Goal: Information Seeking & Learning: Learn about a topic

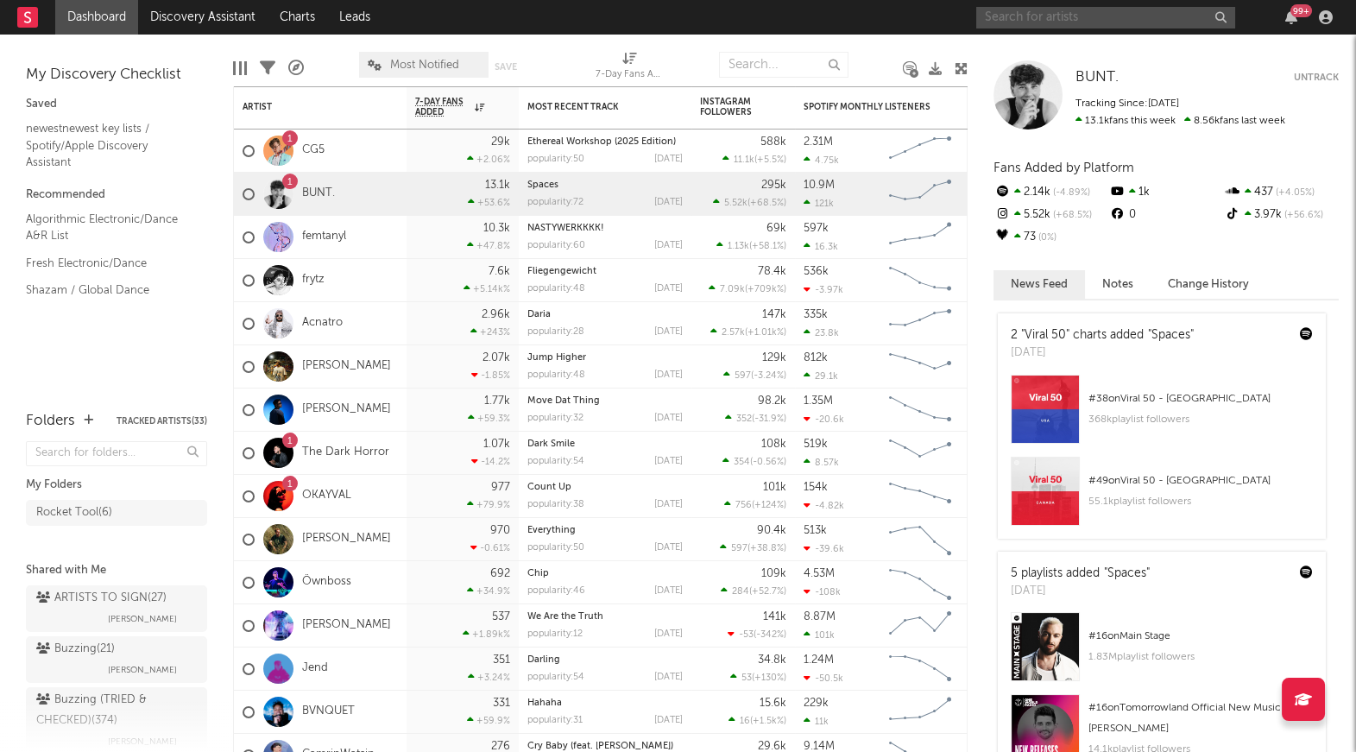
click at [1068, 14] on input "text" at bounding box center [1105, 18] width 259 height 22
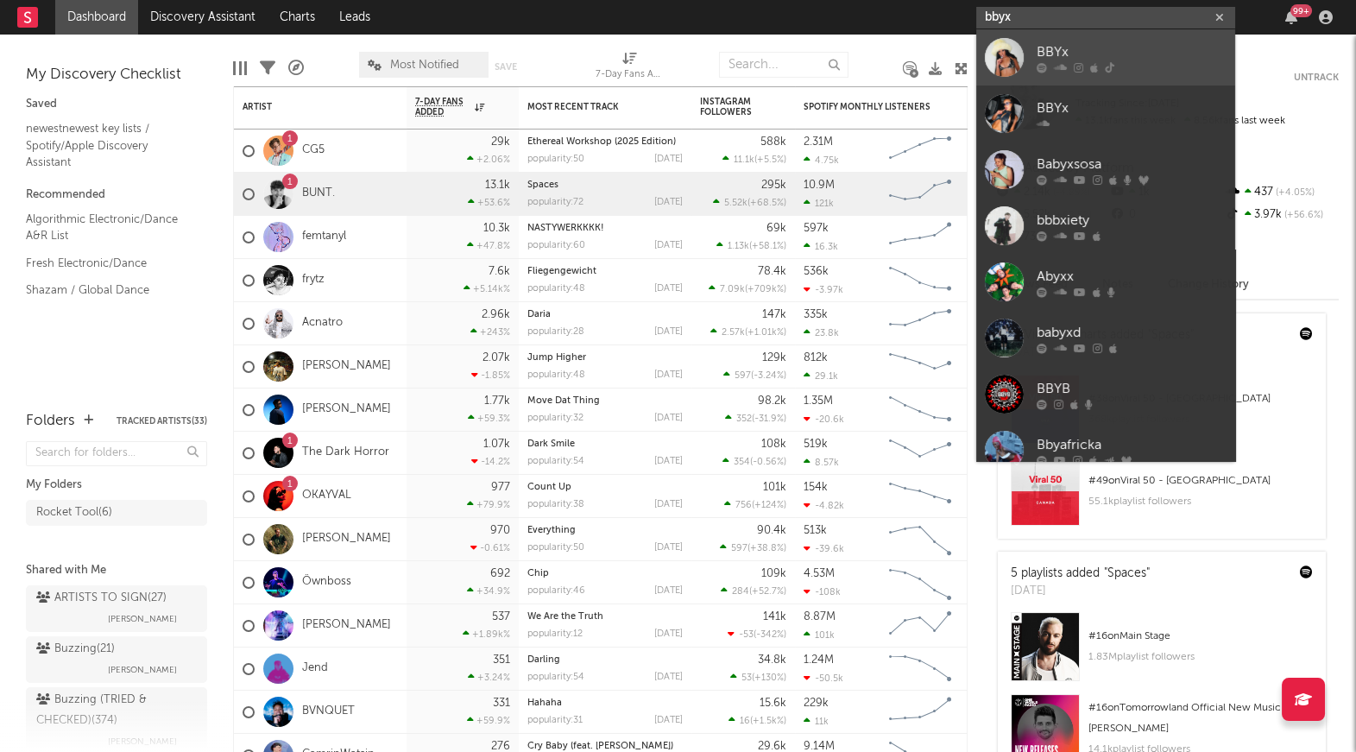
type input "bbyx"
click at [1082, 47] on div "BBYx" at bounding box center [1131, 51] width 190 height 21
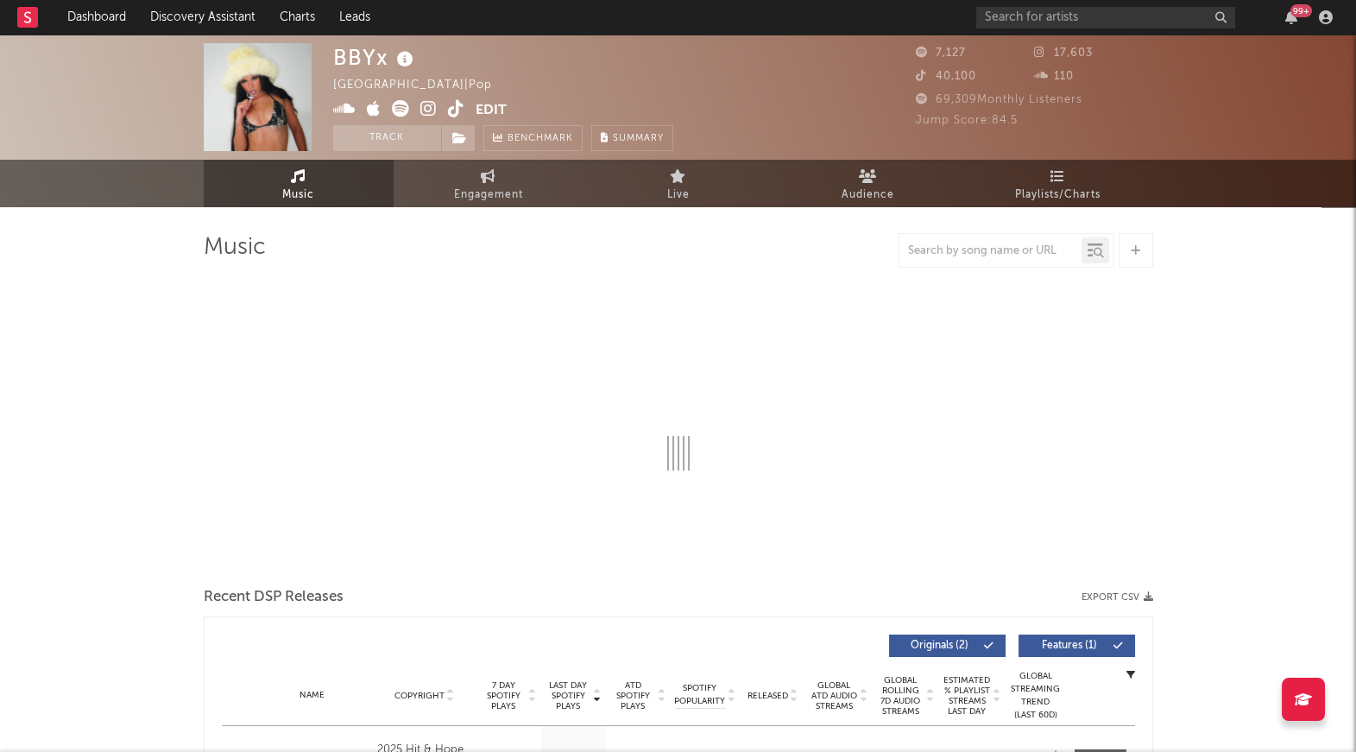
select select "6m"
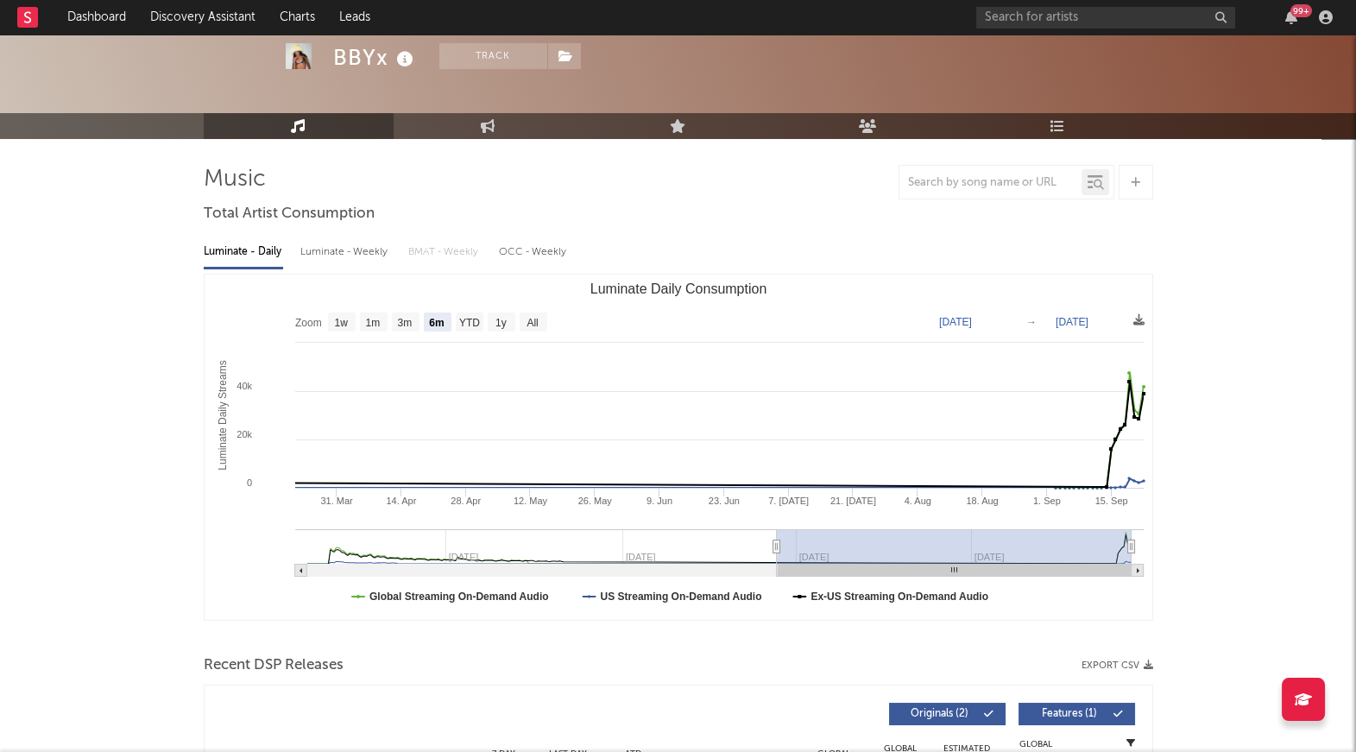
scroll to position [501, 0]
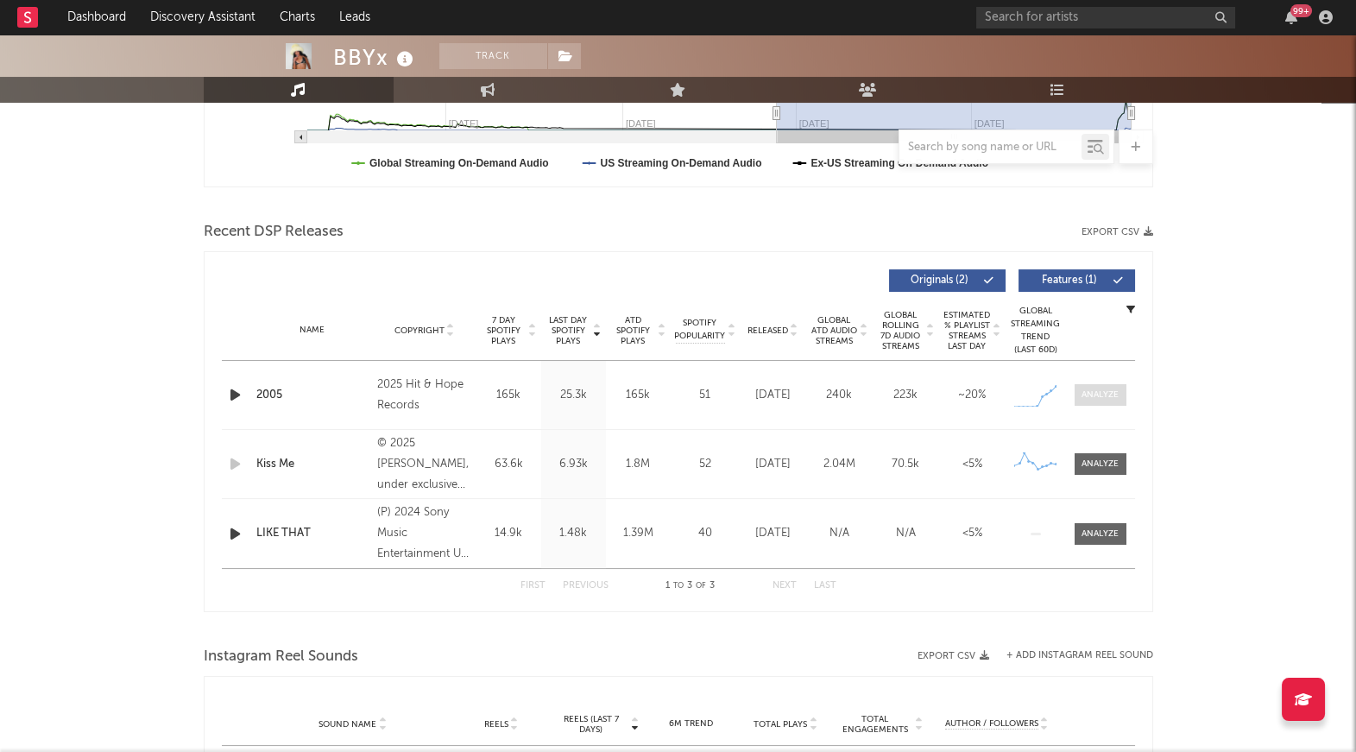
click at [1101, 392] on div at bounding box center [1099, 394] width 37 height 13
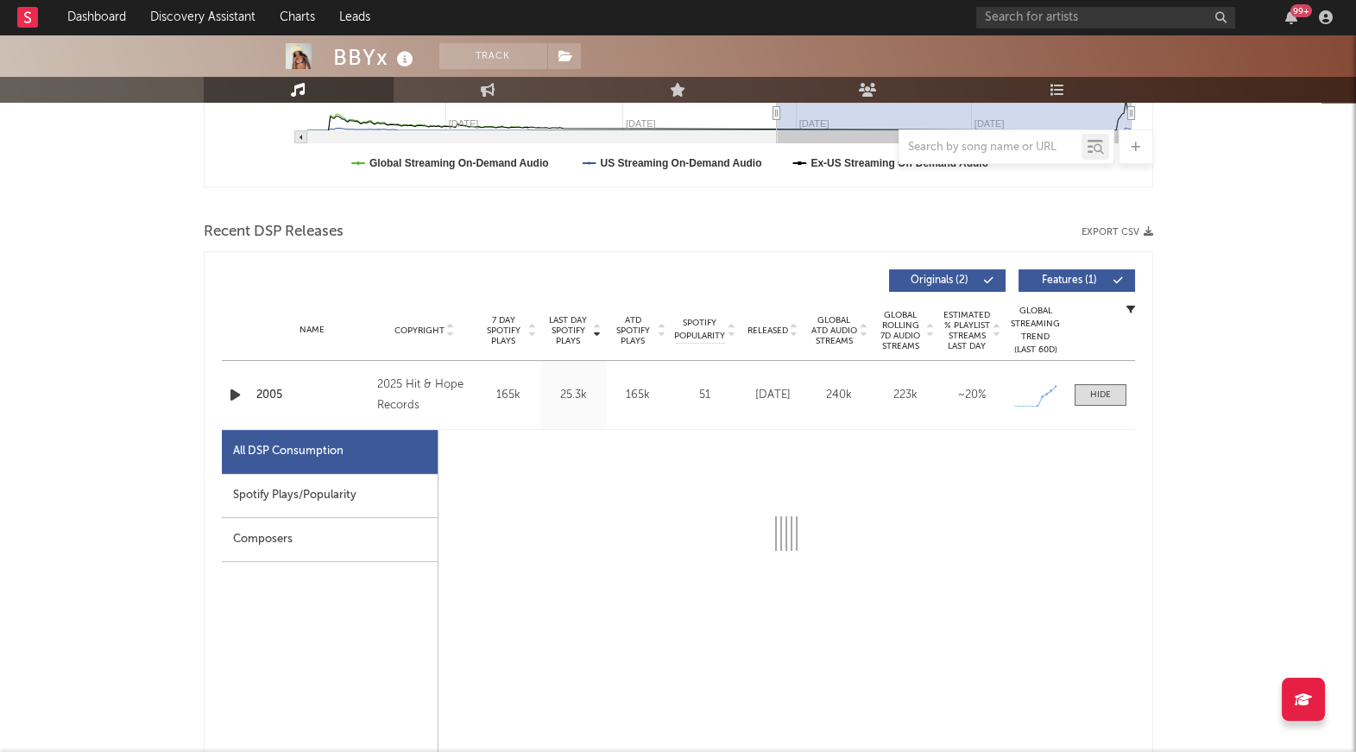
select select "1w"
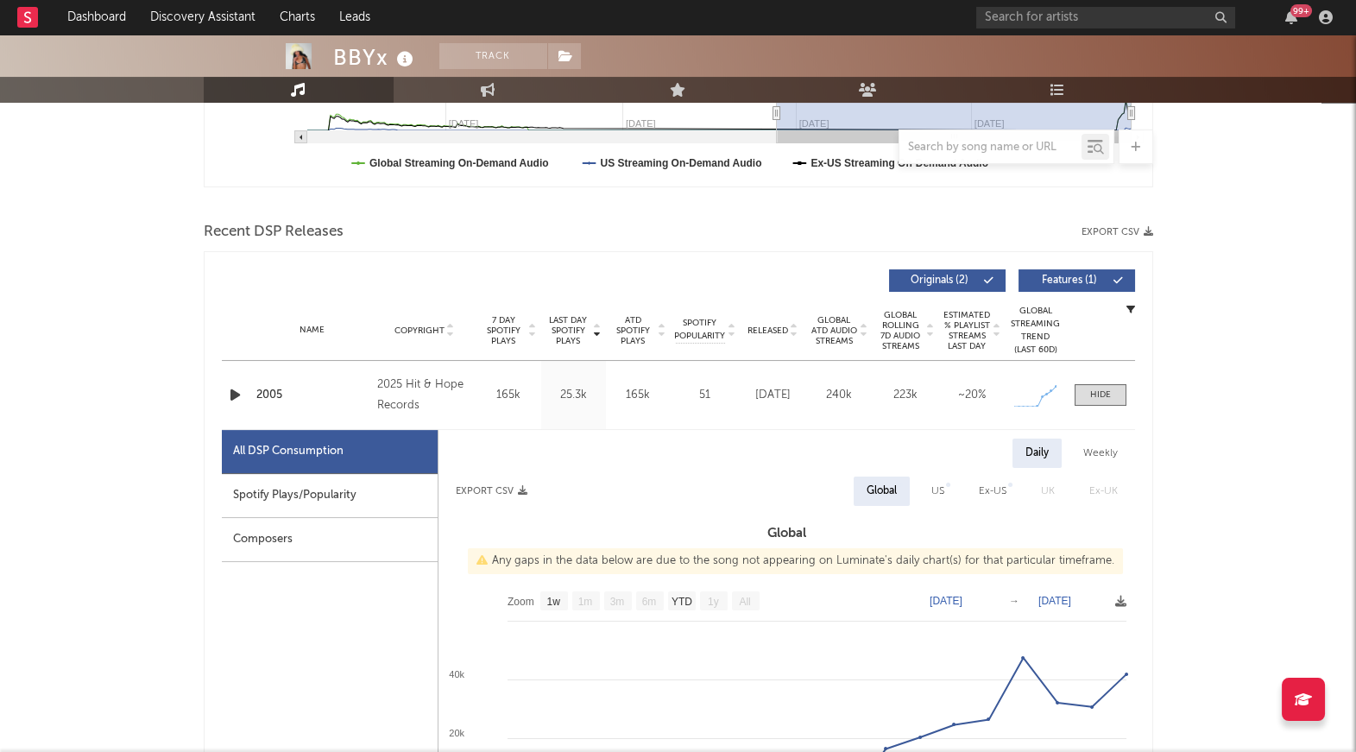
drag, startPoint x: 324, startPoint y: 488, endPoint x: 202, endPoint y: 475, distance: 123.1
click at [324, 488] on div "Spotify Plays/Popularity" at bounding box center [330, 496] width 216 height 44
select select "1w"
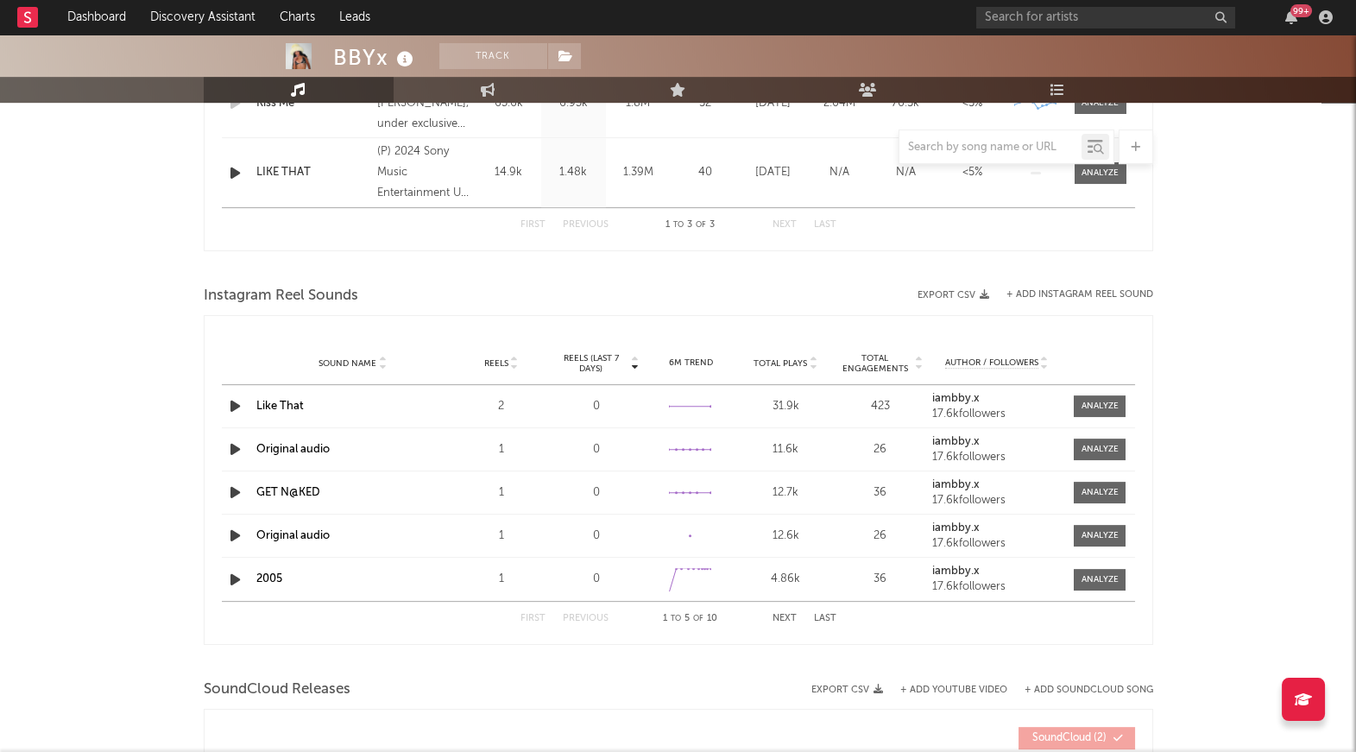
scroll to position [1695, 0]
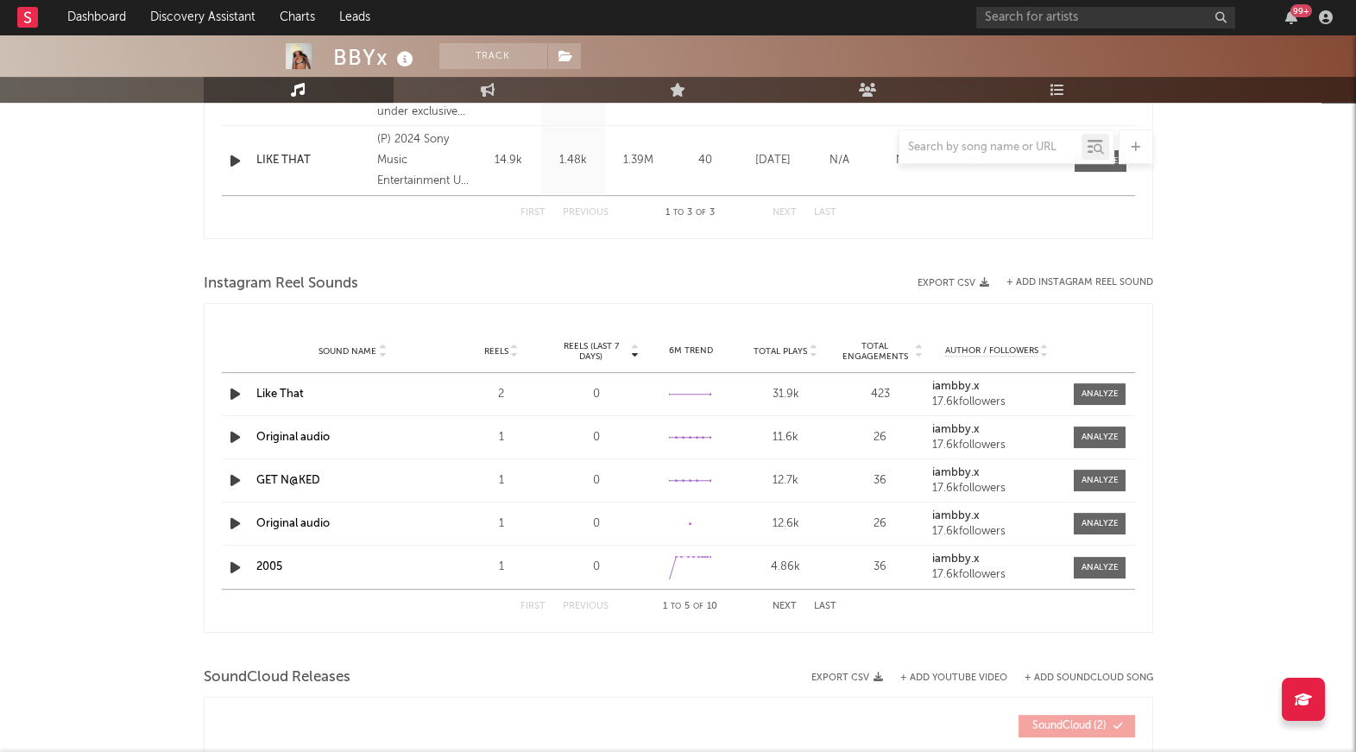
click at [267, 564] on link "2005" at bounding box center [269, 566] width 26 height 11
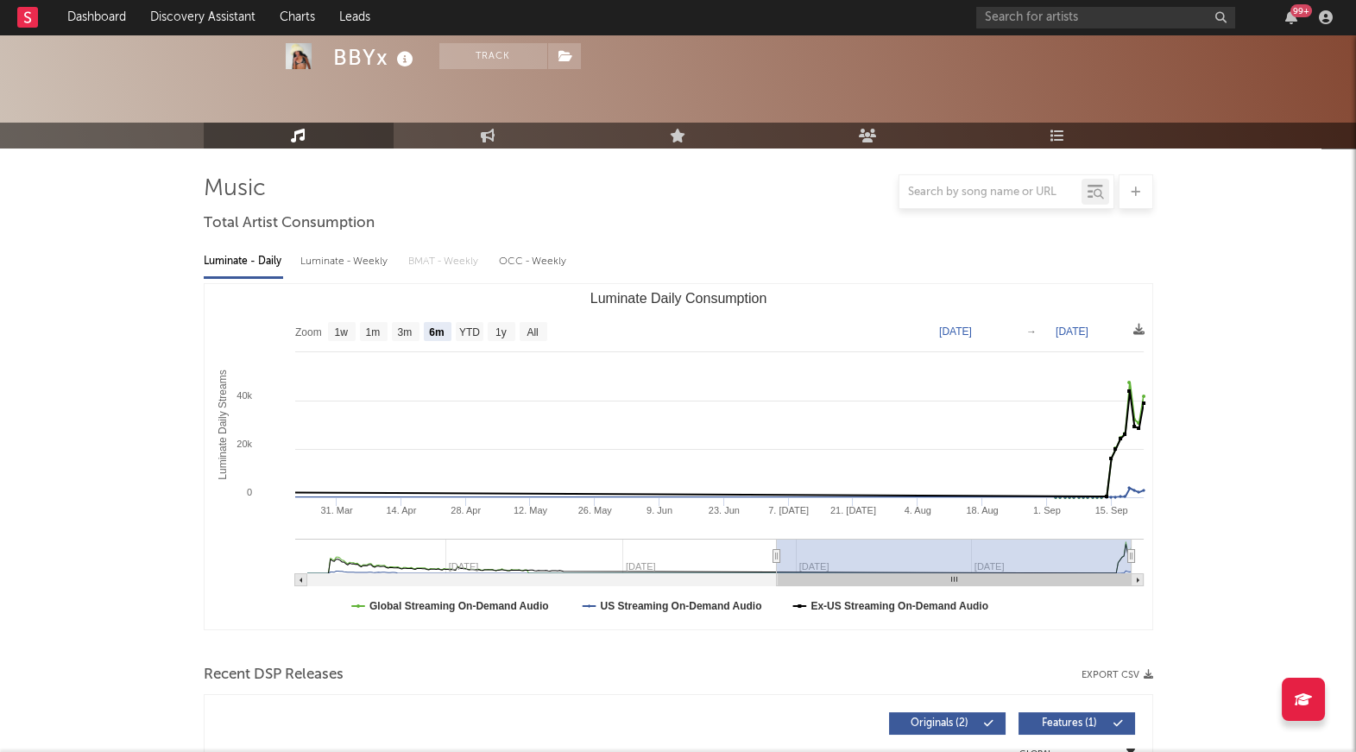
scroll to position [0, 0]
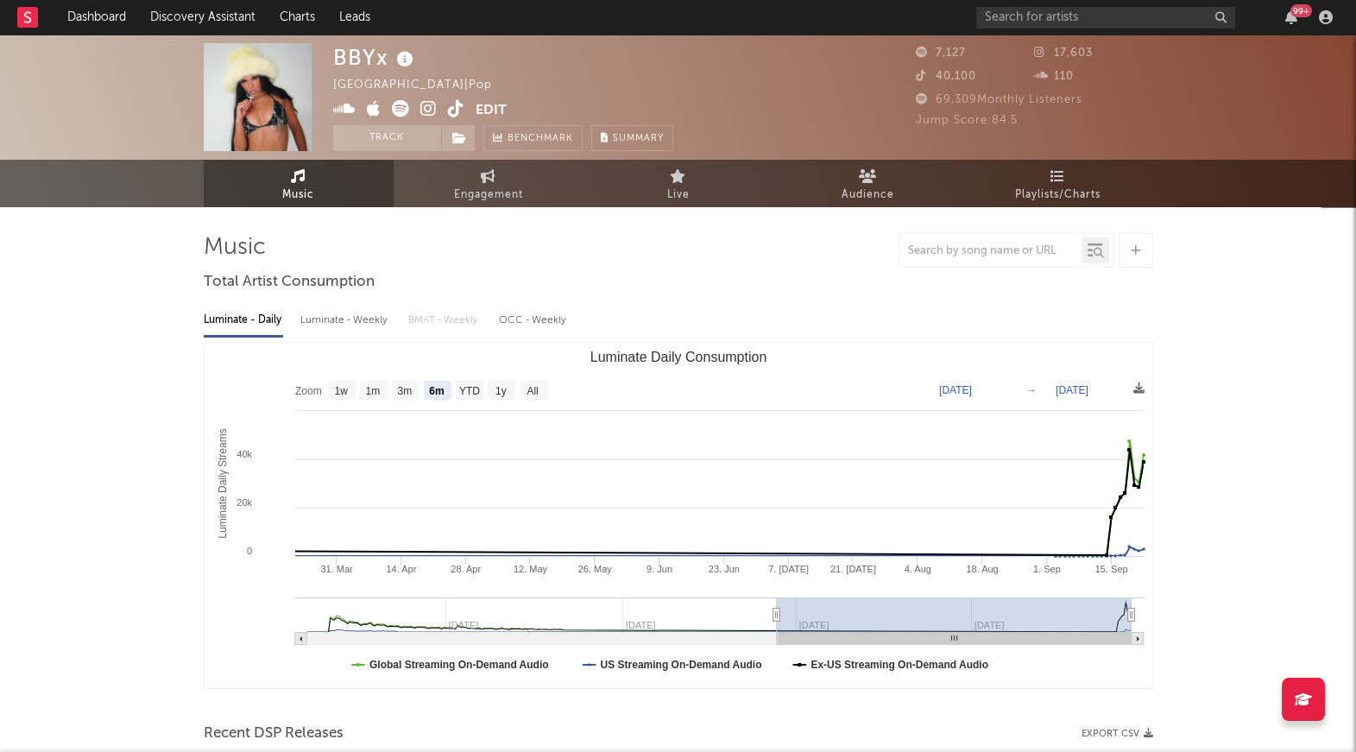
click at [451, 107] on icon at bounding box center [456, 108] width 16 height 17
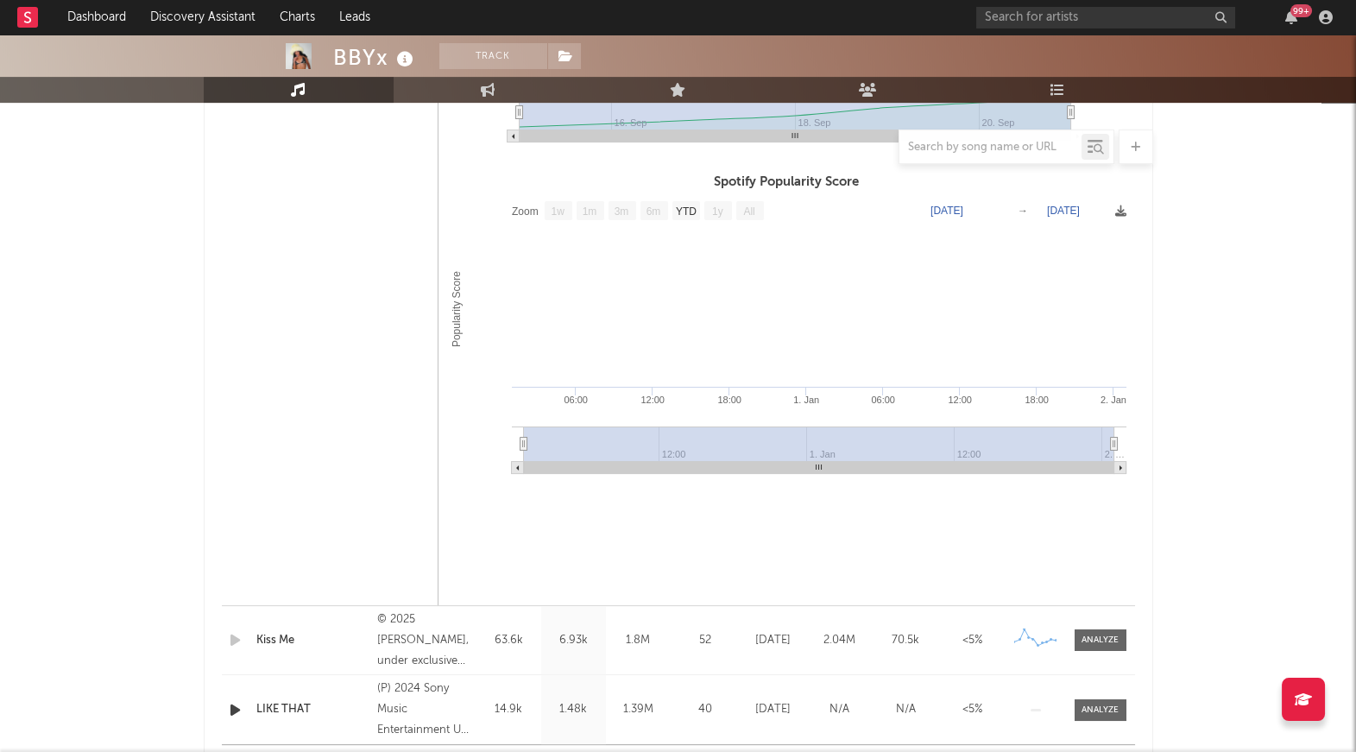
scroll to position [1397, 0]
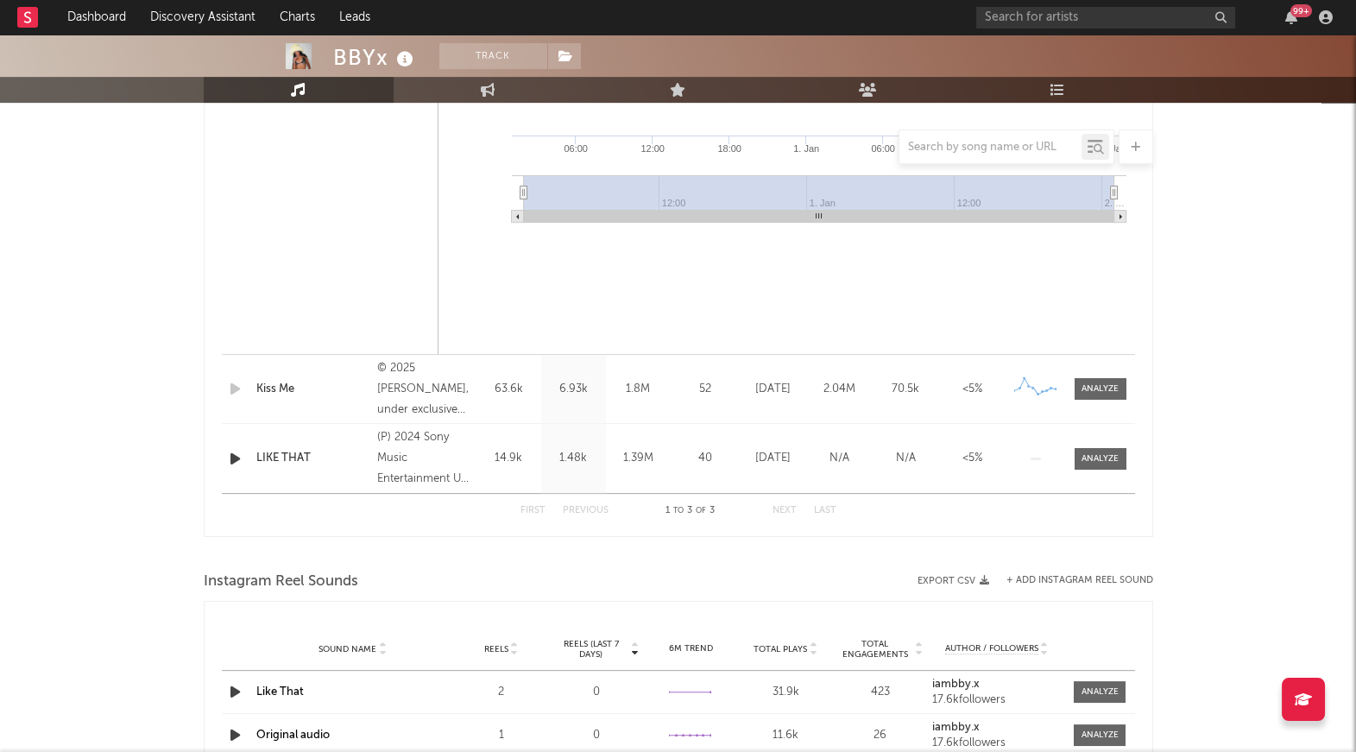
drag, startPoint x: 1088, startPoint y: 461, endPoint x: 878, endPoint y: 490, distance: 212.6
click at [1087, 461] on div at bounding box center [1099, 458] width 37 height 13
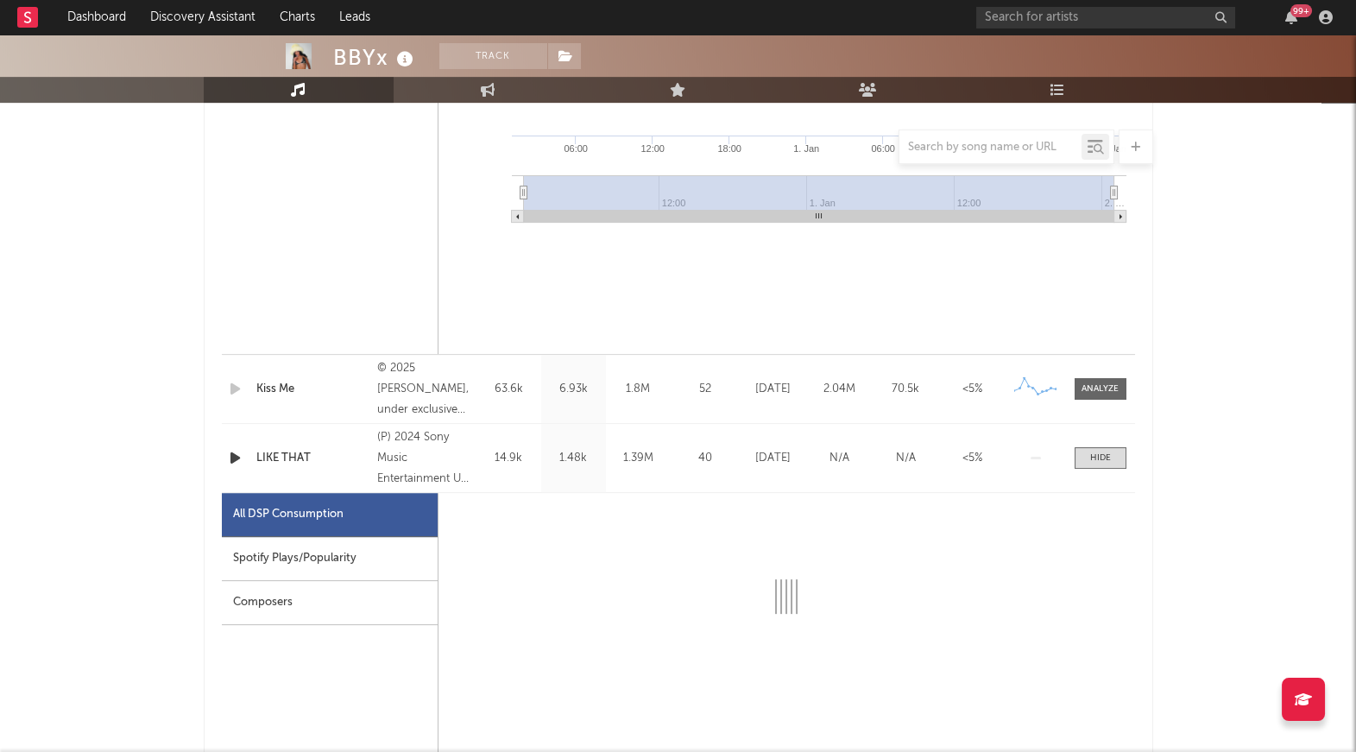
click at [383, 564] on div "Spotify Plays/Popularity" at bounding box center [330, 559] width 216 height 44
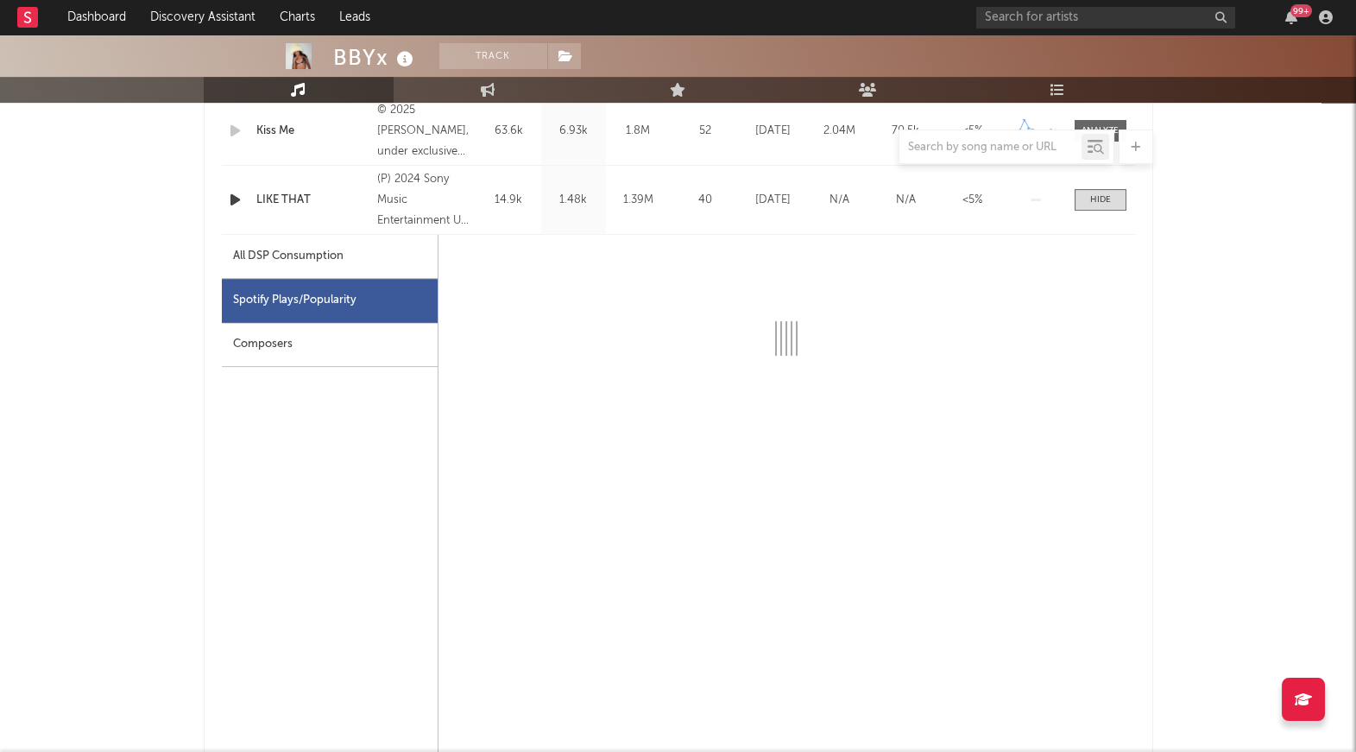
scroll to position [1658, 0]
select select "6m"
select select "1w"
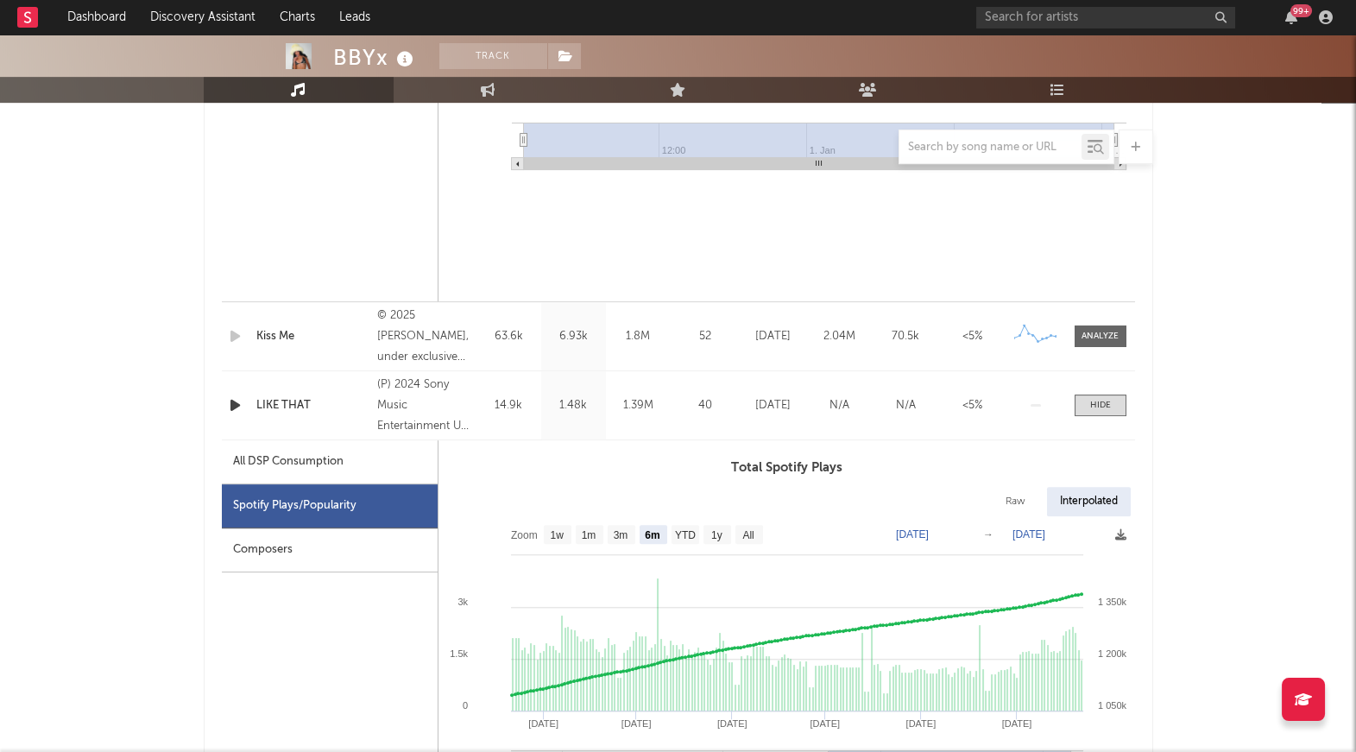
scroll to position [1545, 0]
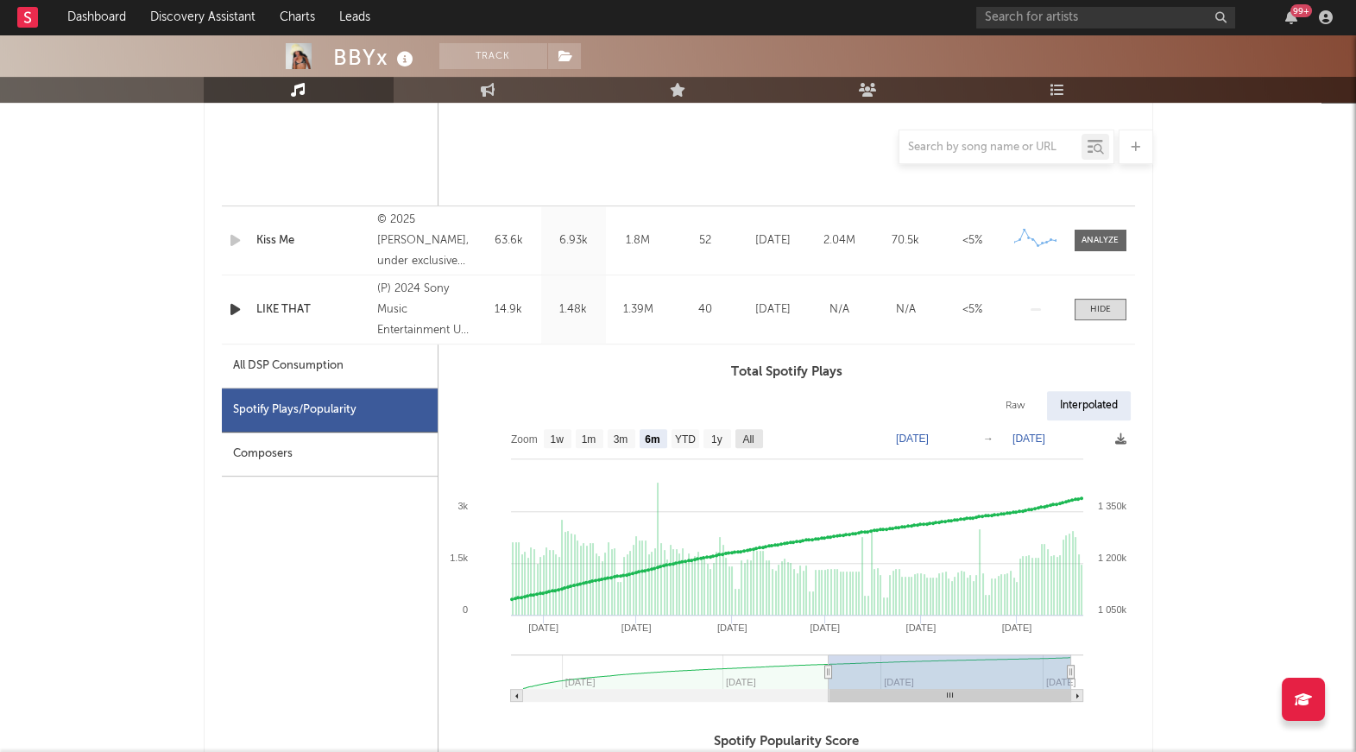
click at [753, 438] on text "All" at bounding box center [747, 439] width 11 height 12
select select "All"
type input "2024-07-29"
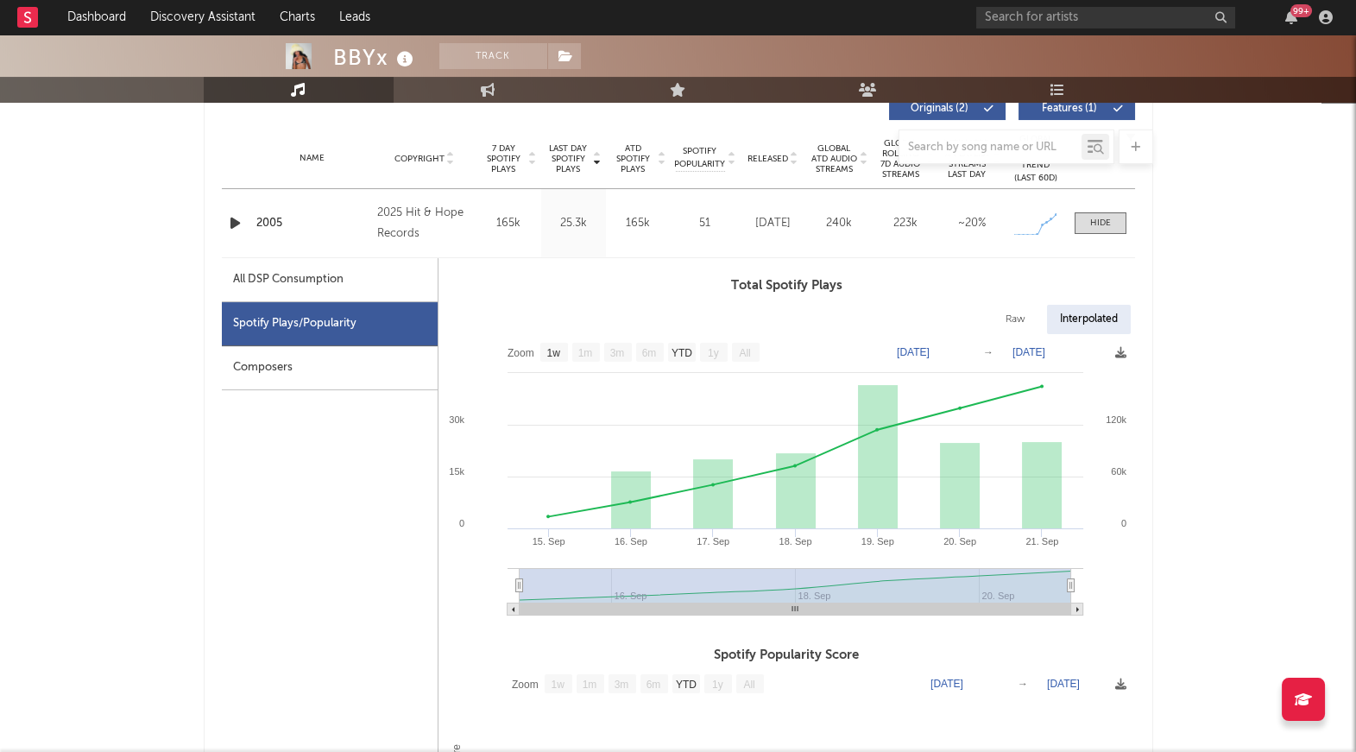
scroll to position [603, 0]
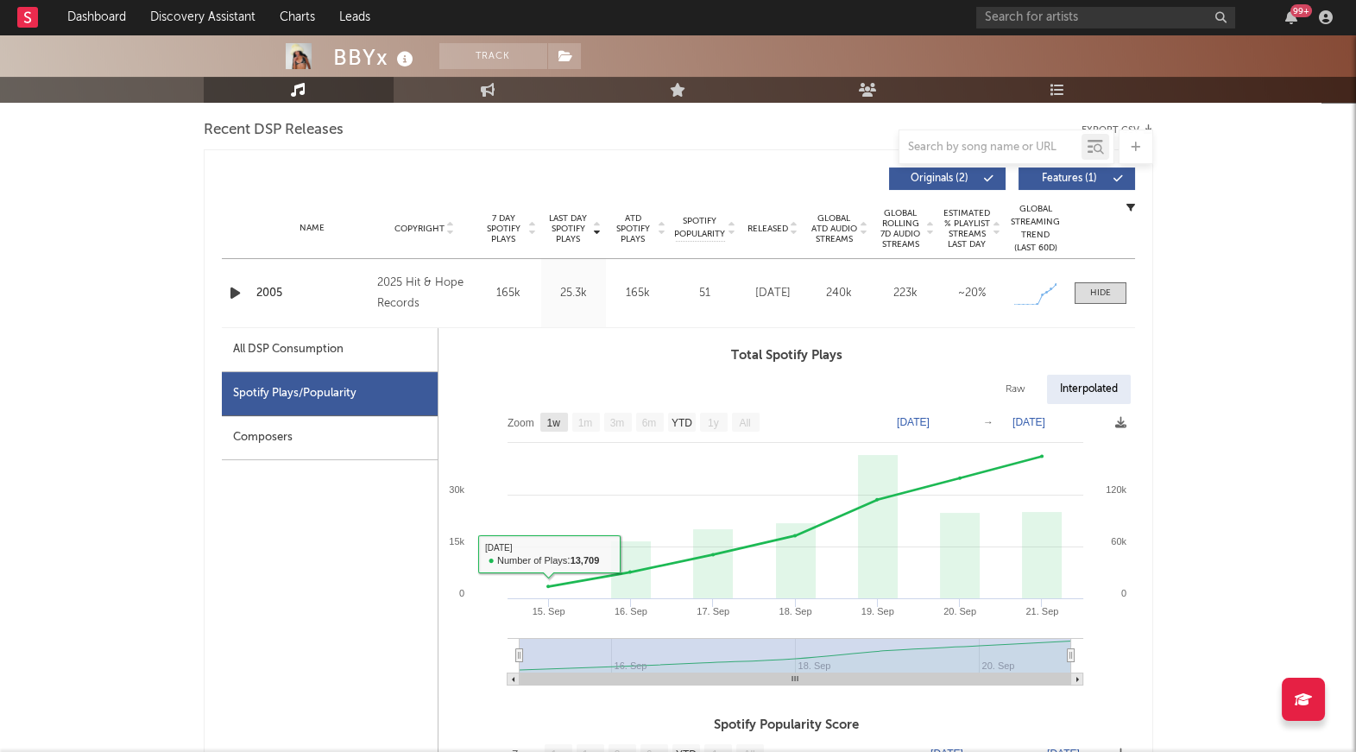
click at [557, 430] on rect at bounding box center [554, 421] width 28 height 19
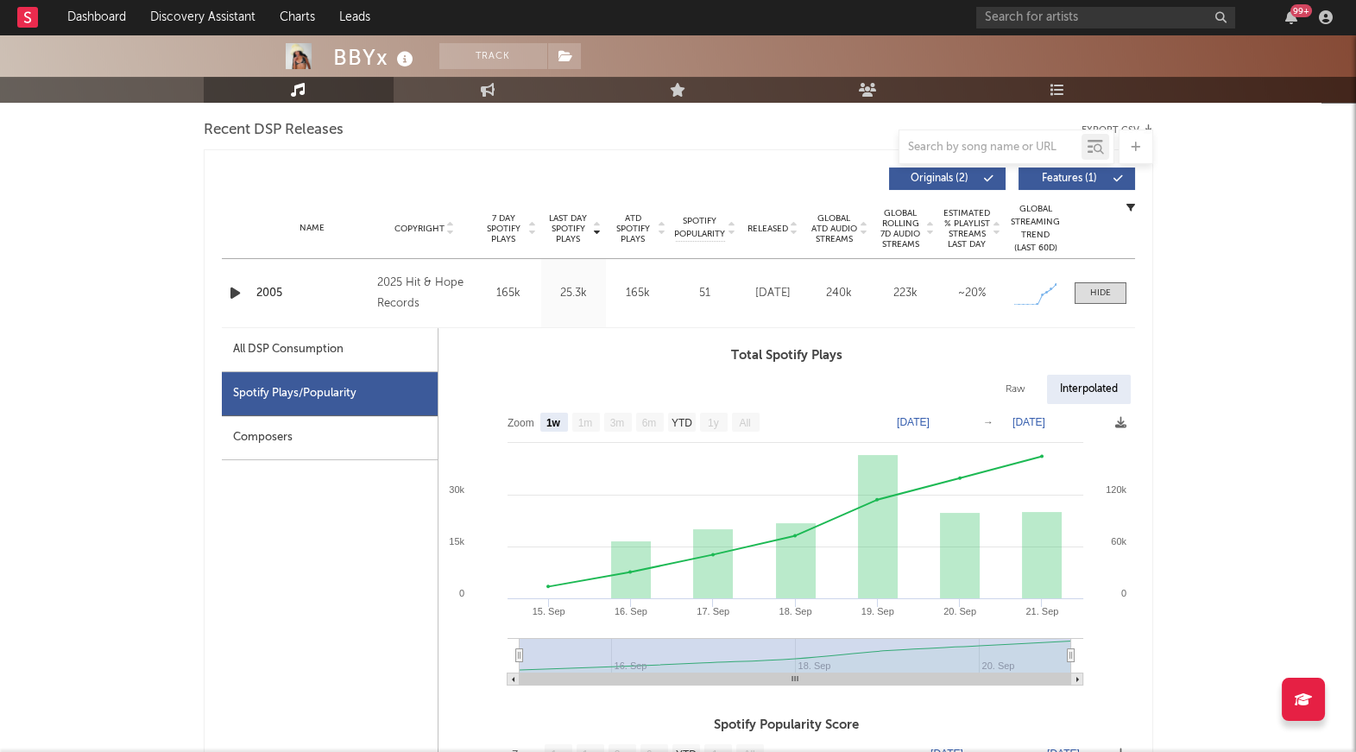
click at [557, 419] on text "1w" at bounding box center [552, 423] width 15 height 12
select select "1w"
click at [362, 336] on div "All DSP Consumption" at bounding box center [330, 350] width 216 height 44
select select "1w"
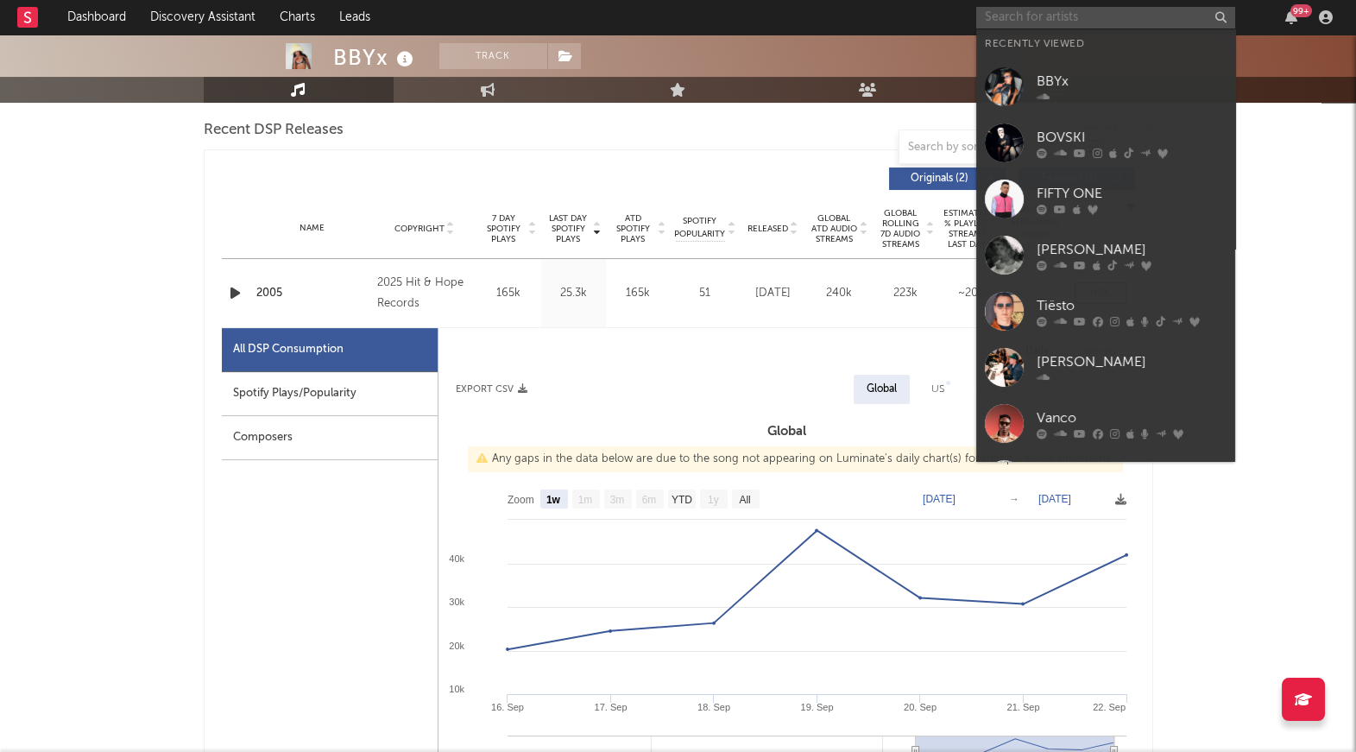
click at [1055, 25] on input "text" at bounding box center [1105, 18] width 259 height 22
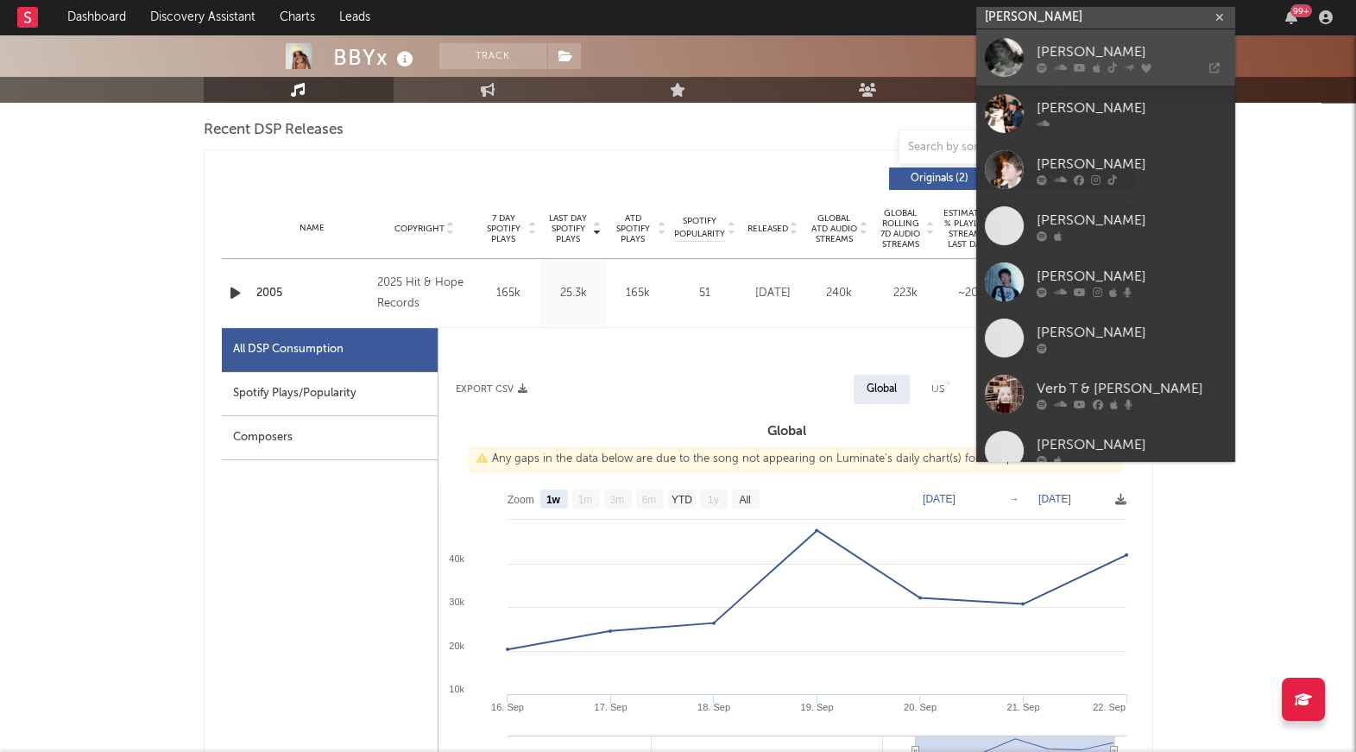
type input "harry t"
click at [1121, 54] on div "[PERSON_NAME]" at bounding box center [1131, 51] width 190 height 21
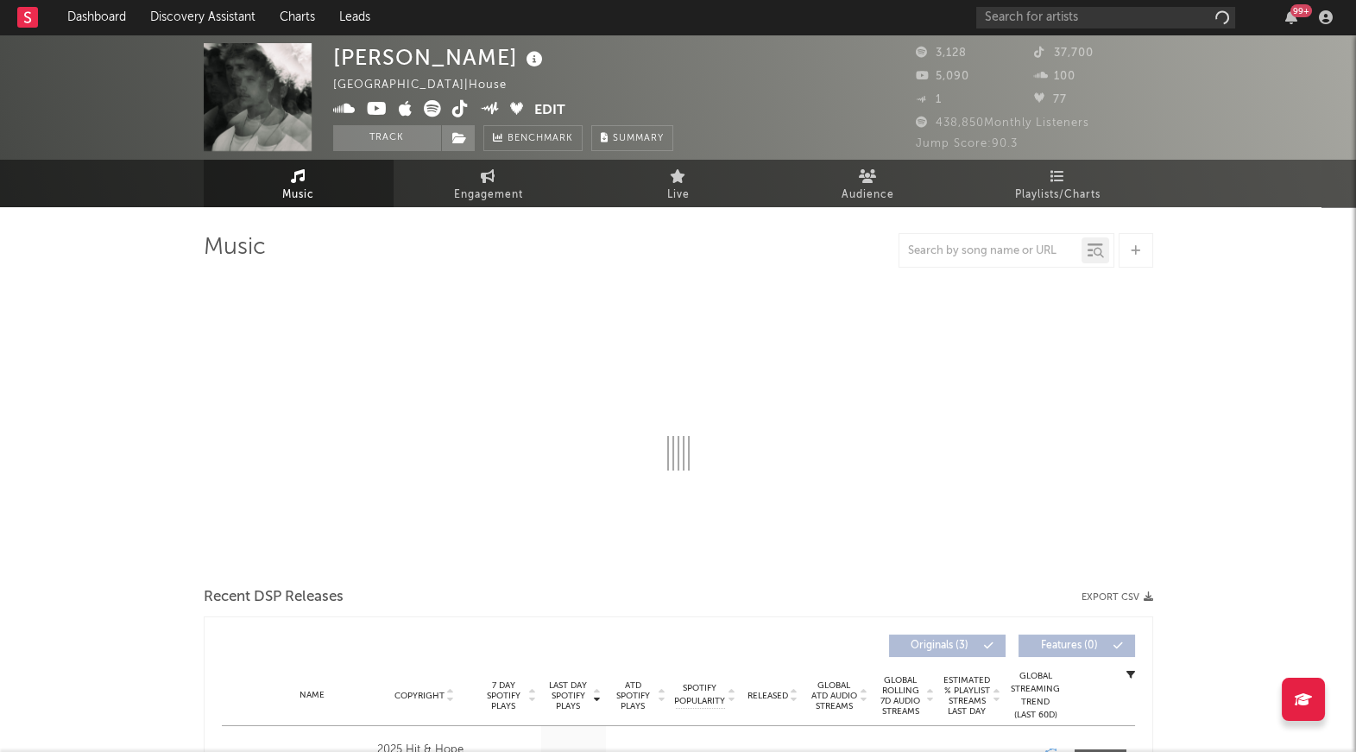
select select "1w"
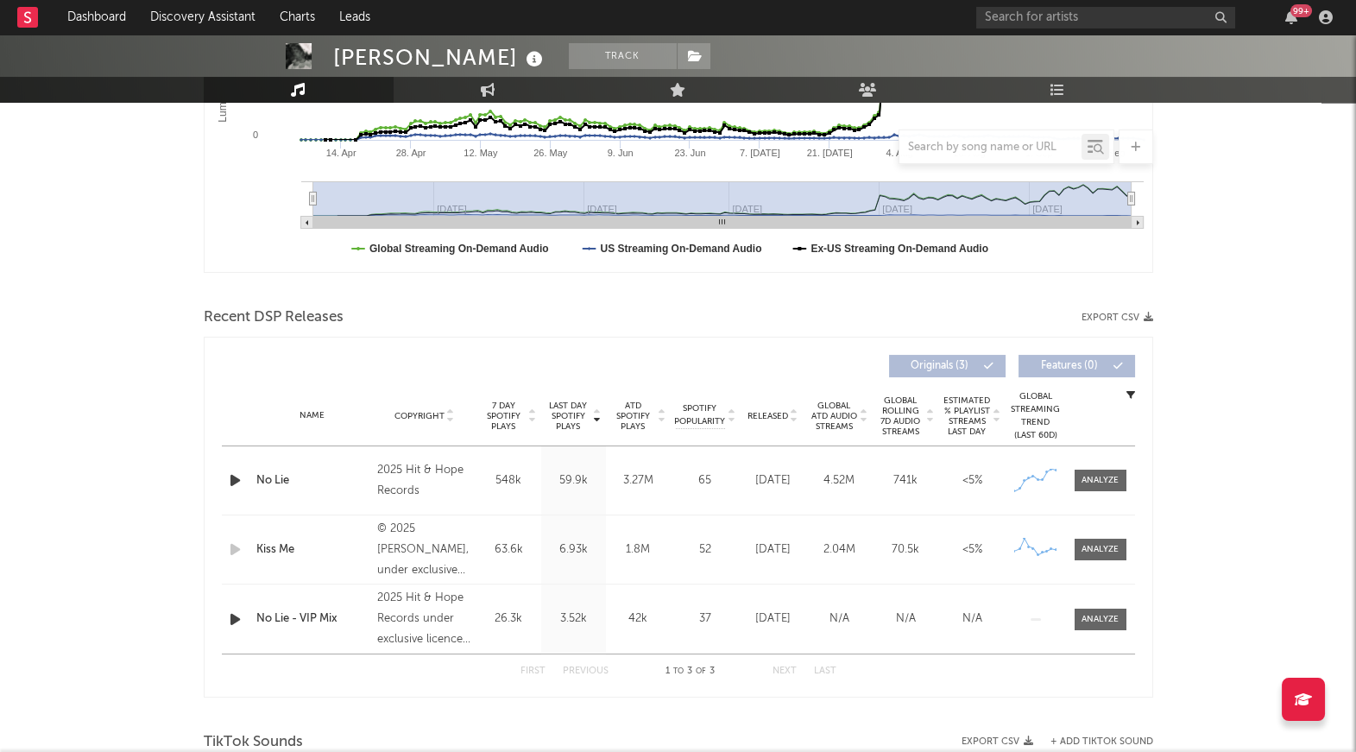
scroll to position [419, 0]
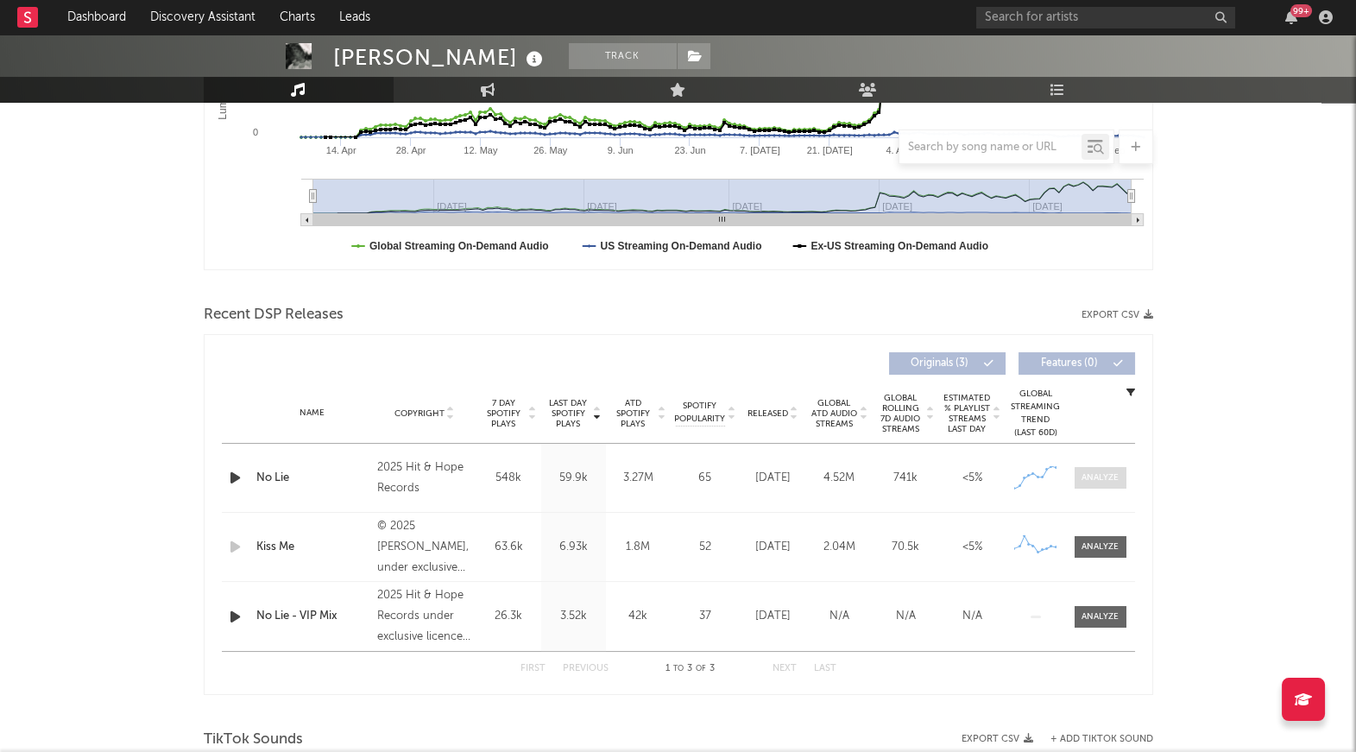
drag, startPoint x: 1097, startPoint y: 468, endPoint x: 1088, endPoint y: 469, distance: 8.7
click at [1097, 468] on span at bounding box center [1100, 478] width 52 height 22
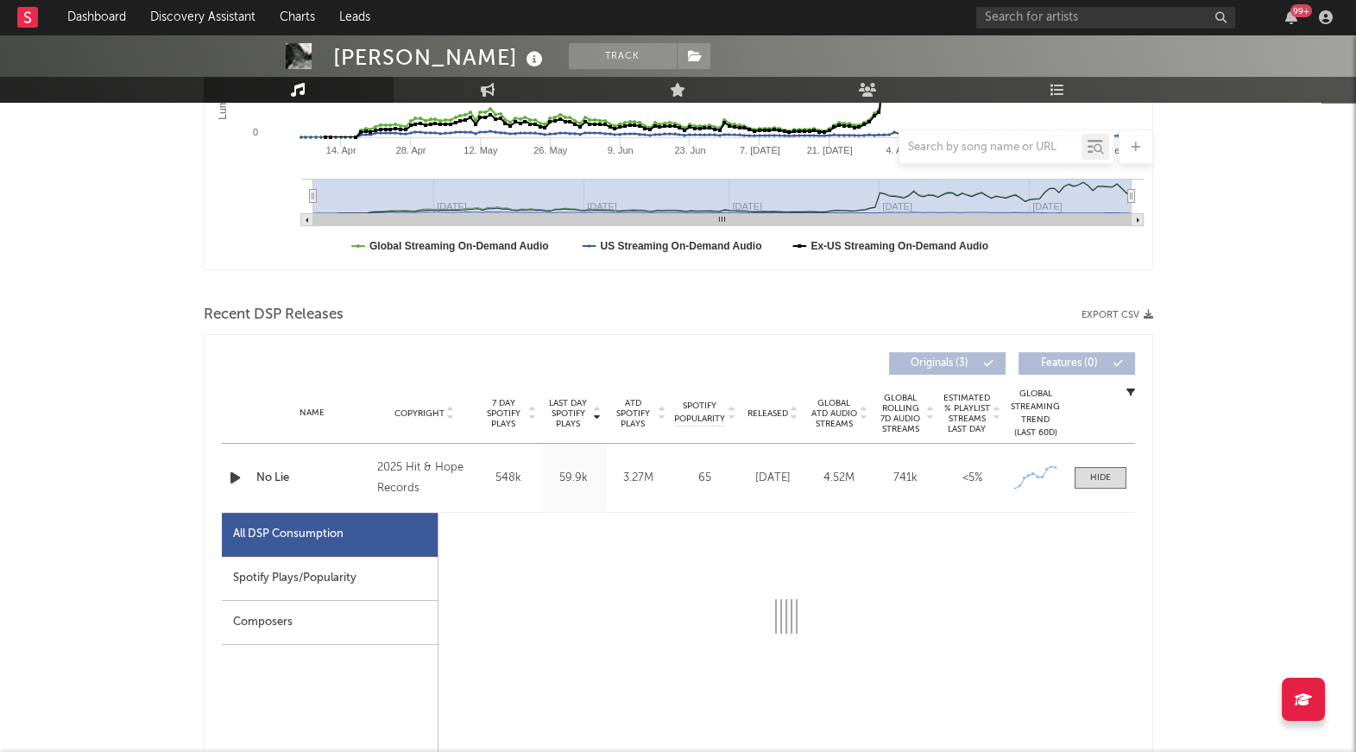
click at [363, 577] on div "Spotify Plays/Popularity" at bounding box center [330, 579] width 216 height 44
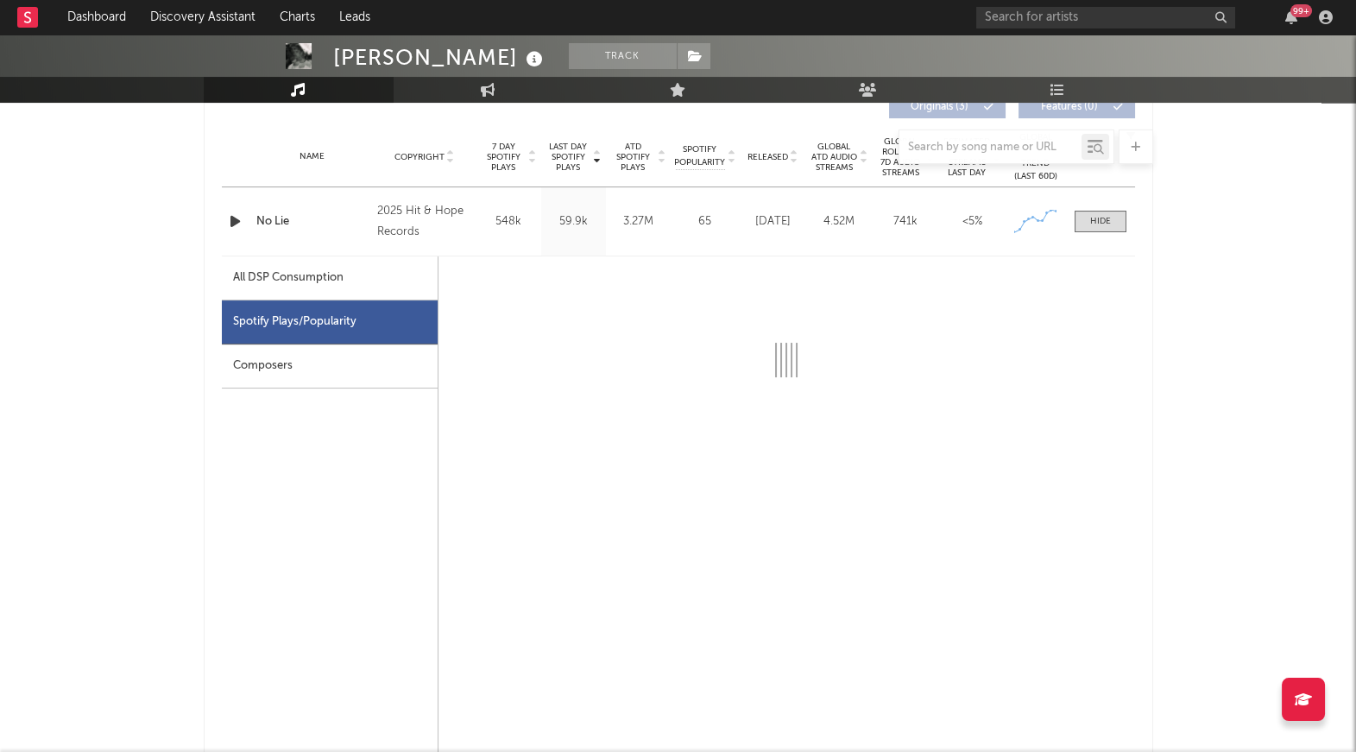
scroll to position [677, 0]
select select "1w"
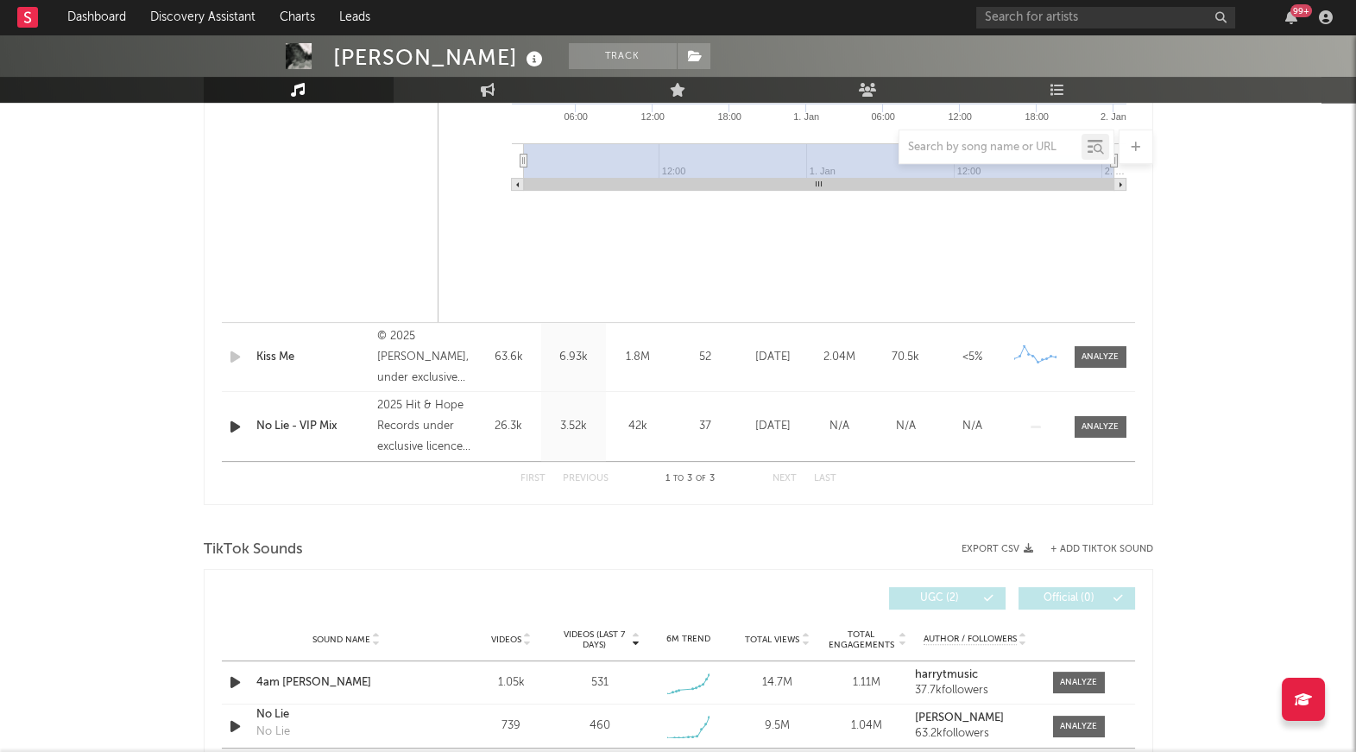
scroll to position [1671, 0]
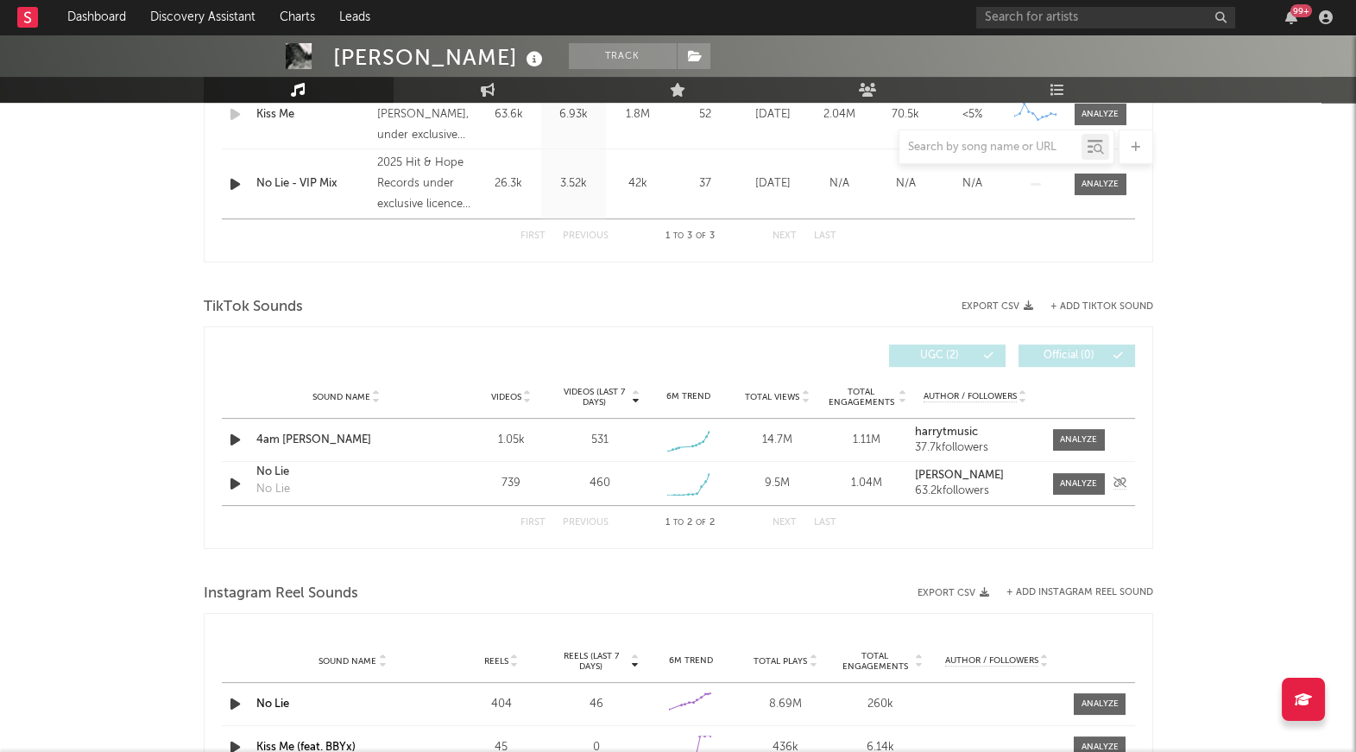
click at [238, 479] on icon "button" at bounding box center [235, 484] width 18 height 22
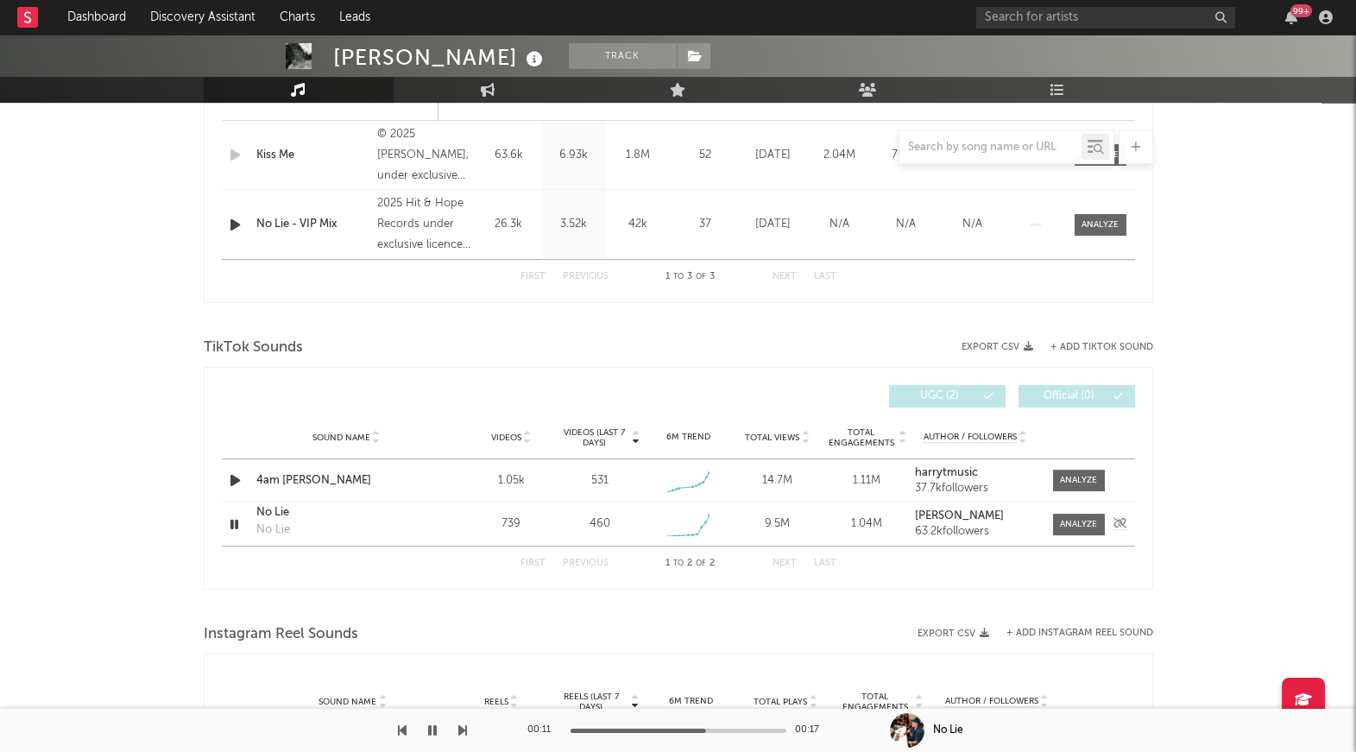
scroll to position [1604, 0]
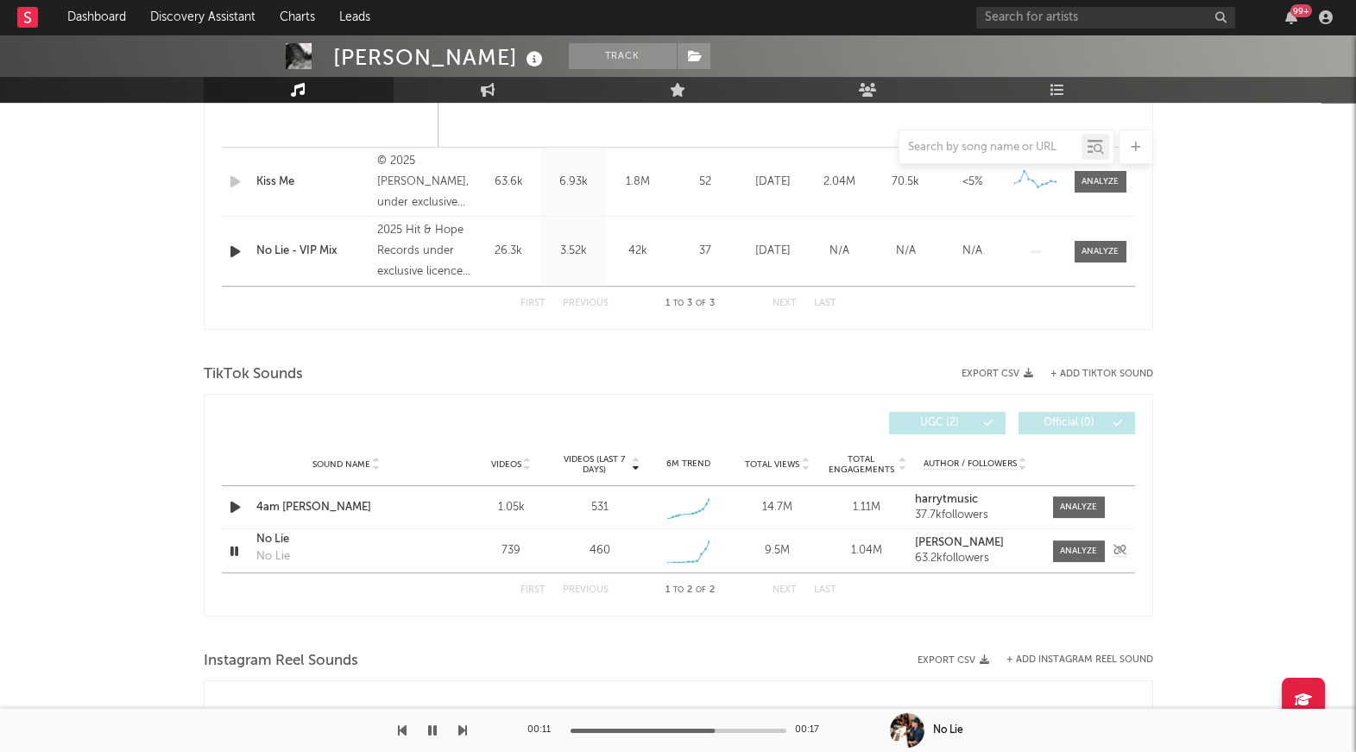
click at [1094, 538] on div "Sound Name No Lie No Lie Videos 739 Videos (last 7 days) 460 Weekly Growth % + …" at bounding box center [678, 550] width 913 height 43
click at [1086, 547] on div at bounding box center [1078, 550] width 37 height 13
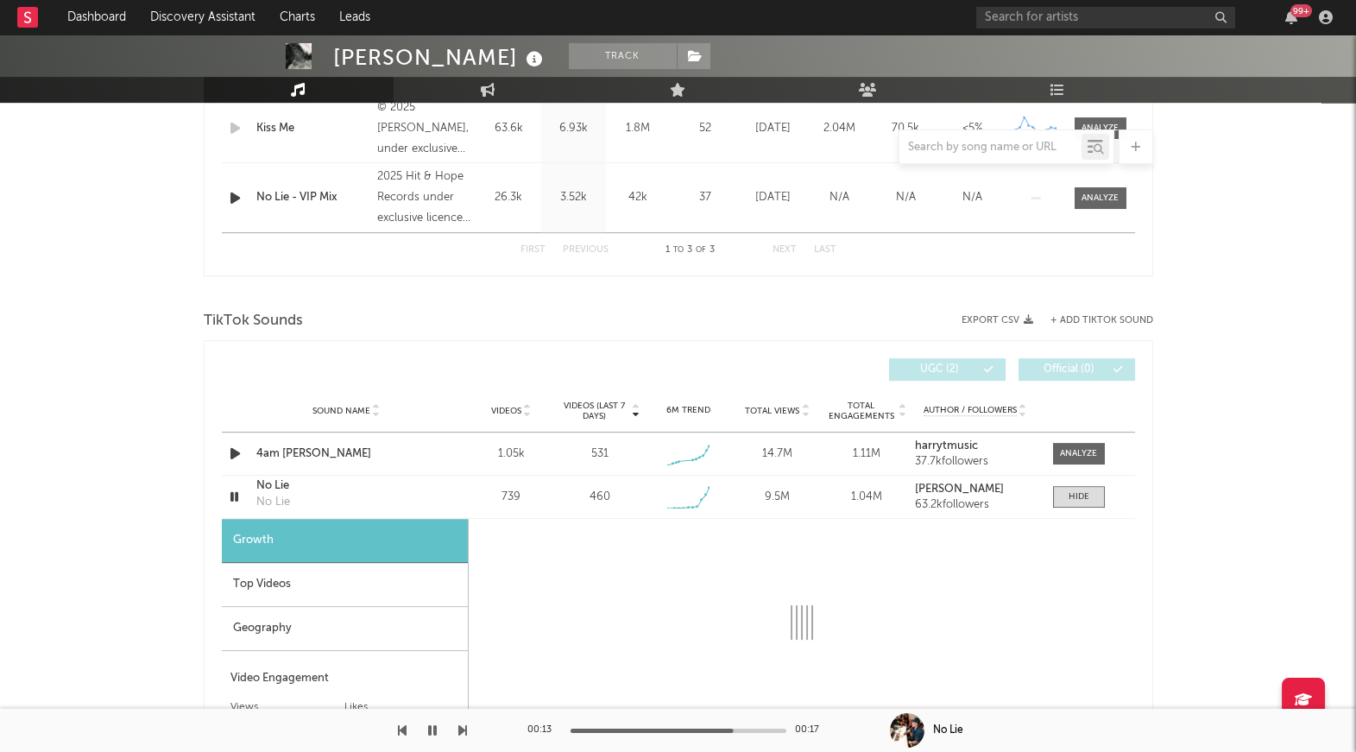
scroll to position [1682, 0]
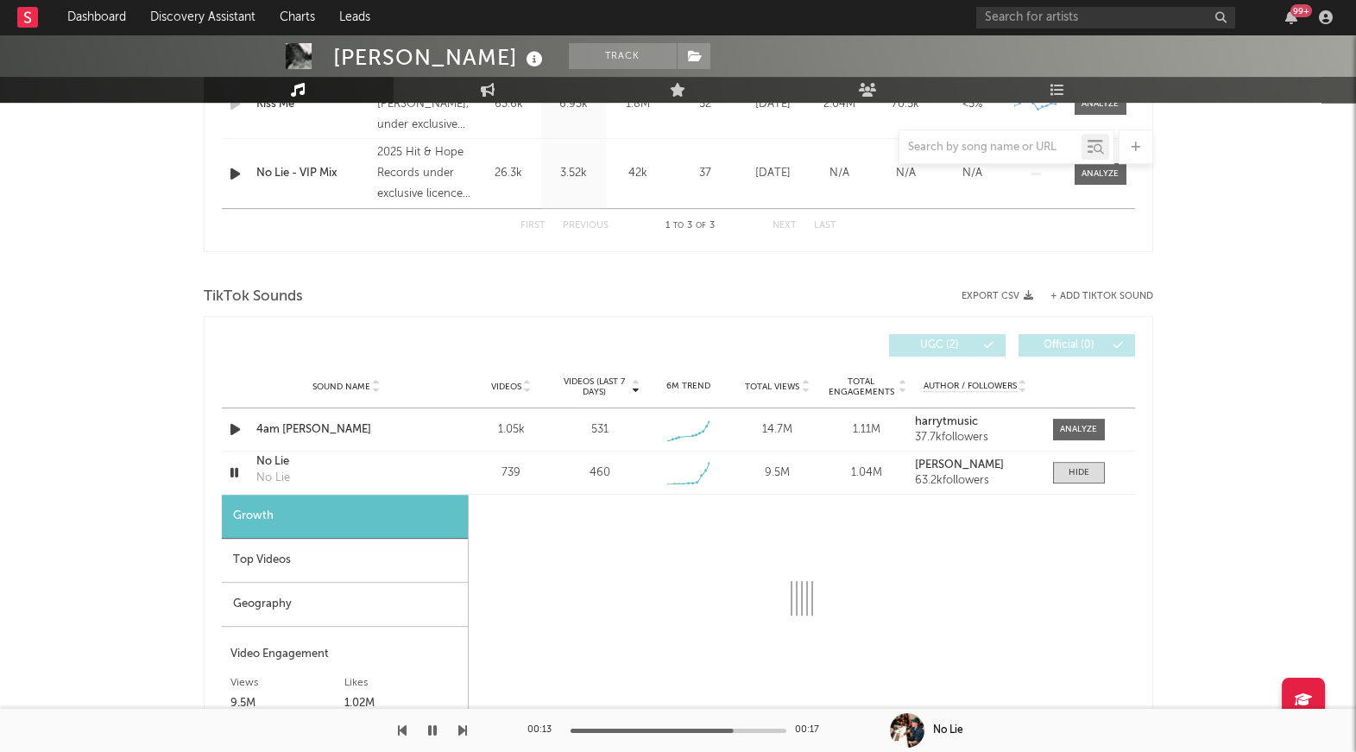
select select "1w"
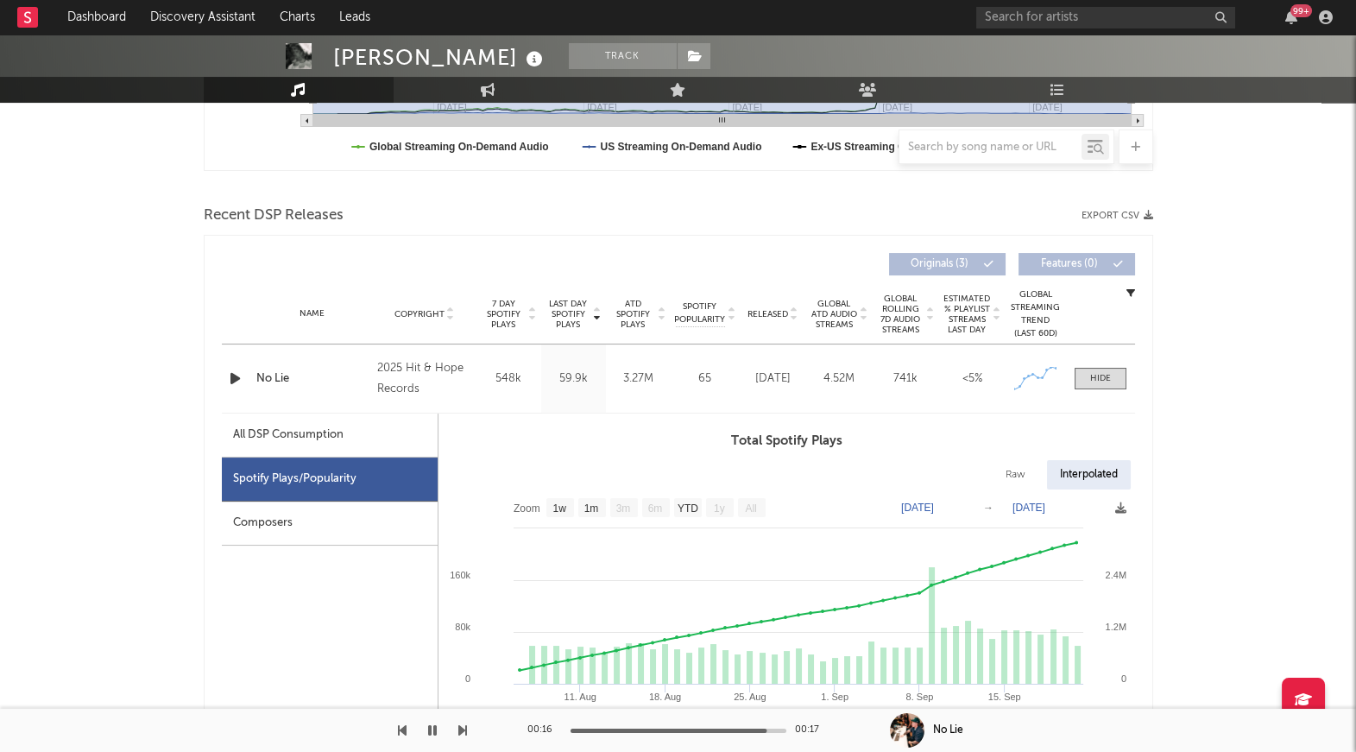
scroll to position [530, 0]
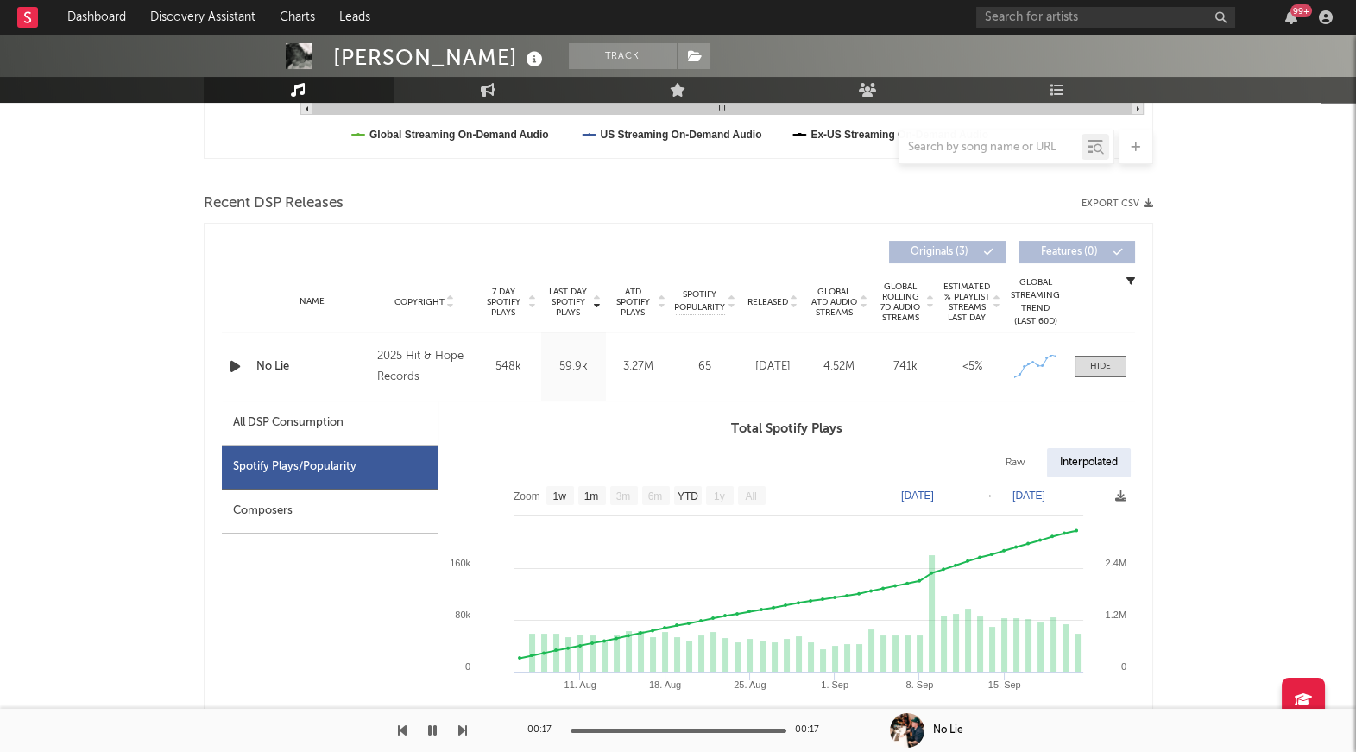
click at [233, 371] on icon "button" at bounding box center [235, 367] width 18 height 22
click at [374, 412] on div "All DSP Consumption" at bounding box center [330, 423] width 216 height 44
select select "1w"
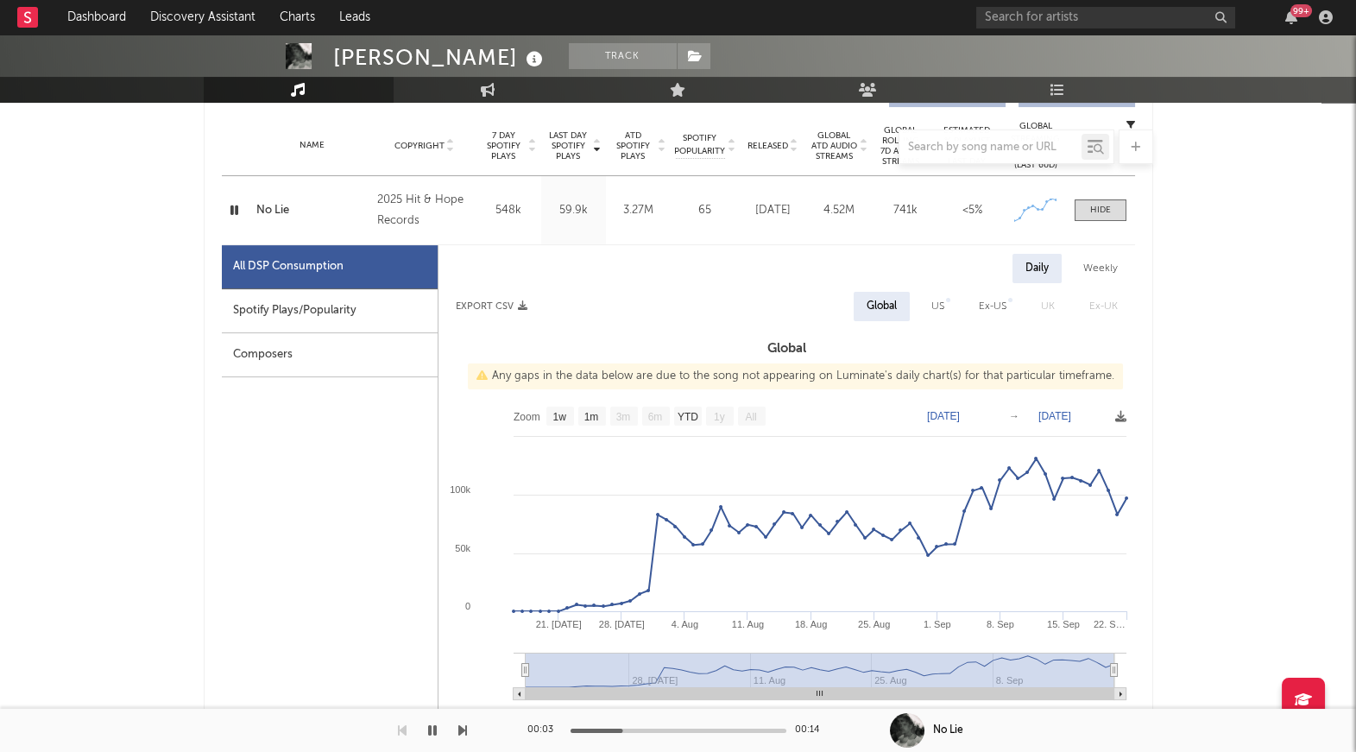
scroll to position [719, 0]
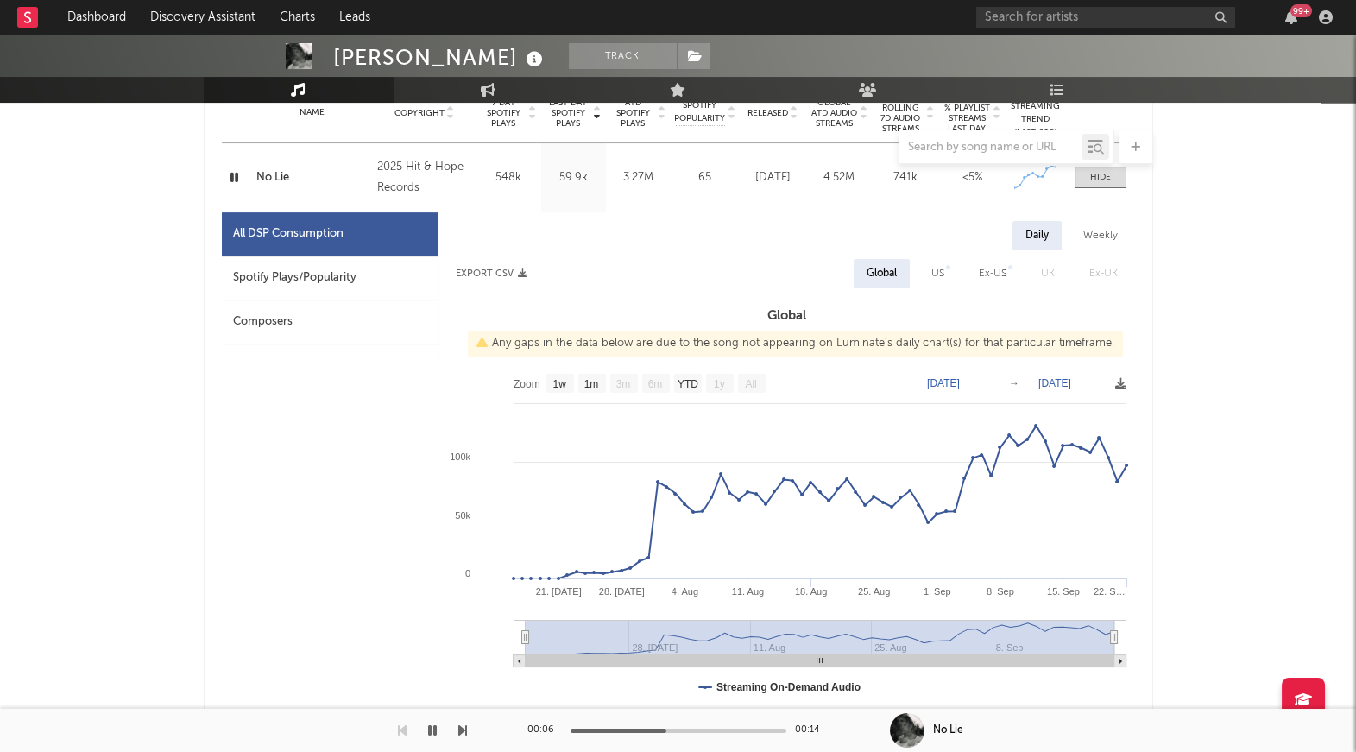
click at [947, 269] on div "US" at bounding box center [937, 273] width 39 height 29
select select "1w"
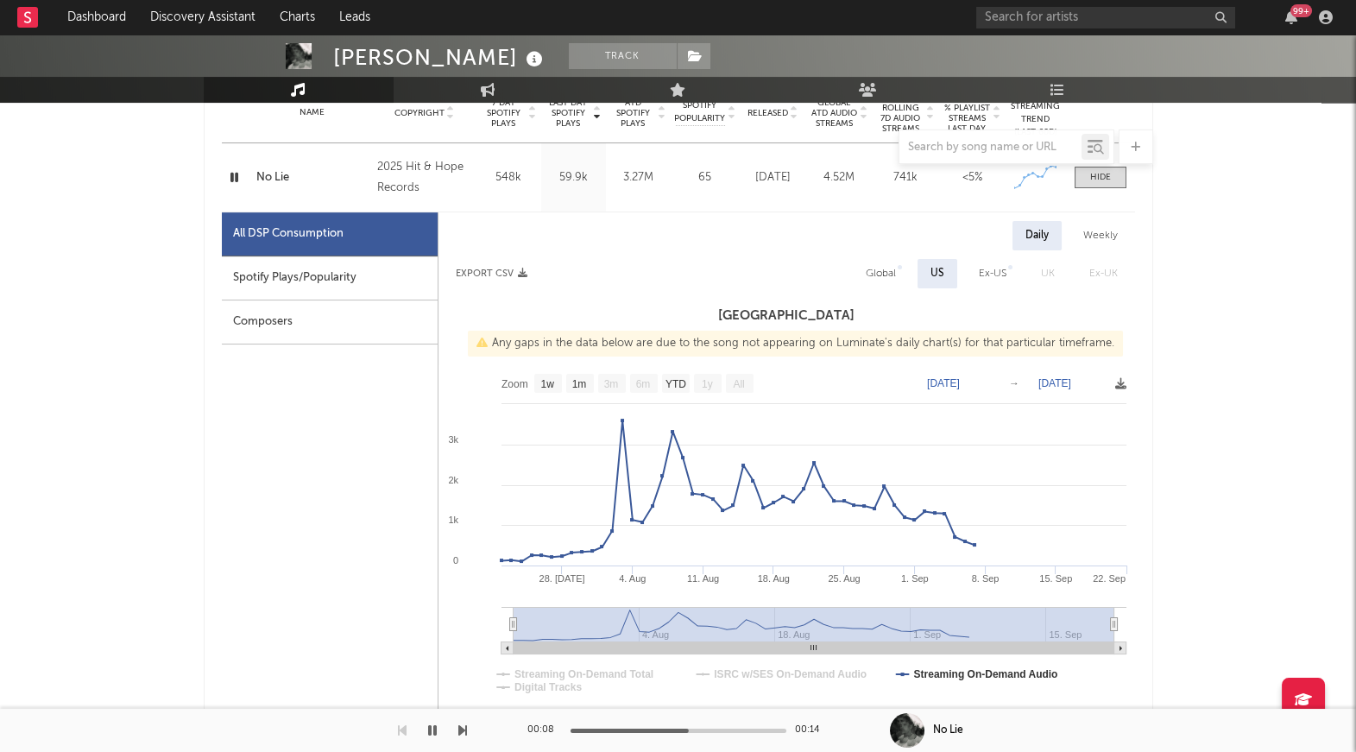
click at [885, 272] on div "Global" at bounding box center [880, 273] width 30 height 21
select select "1w"
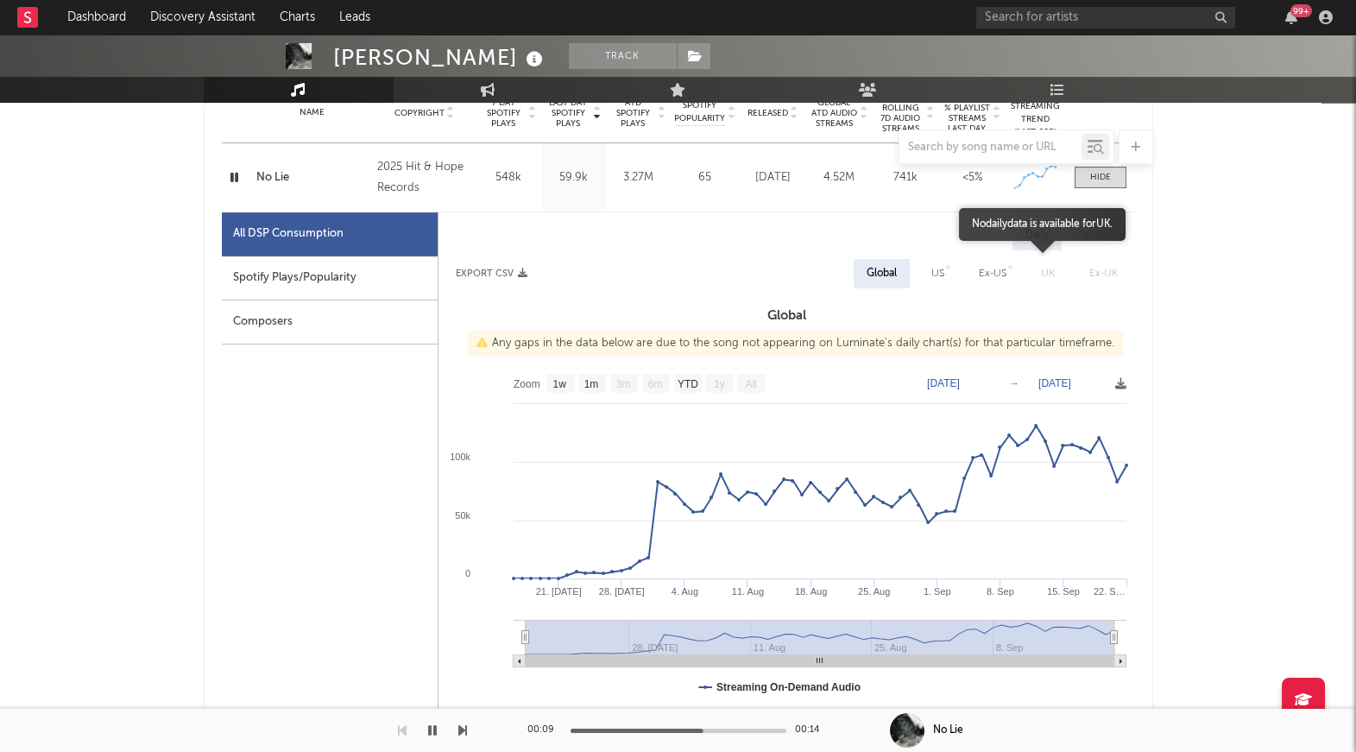
click at [1041, 270] on span "UK" at bounding box center [1047, 273] width 48 height 29
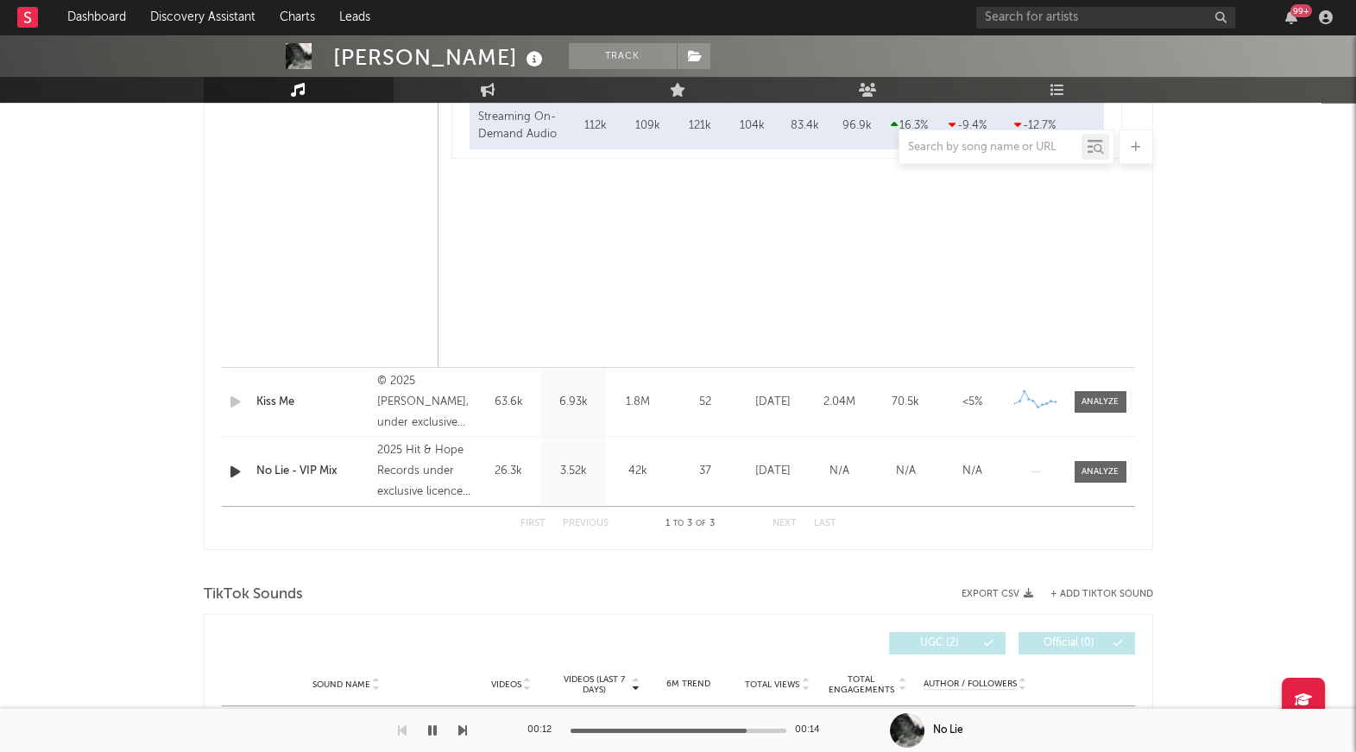
scroll to position [1937, 0]
